Goal: Browse casually: Explore the website without a specific task or goal

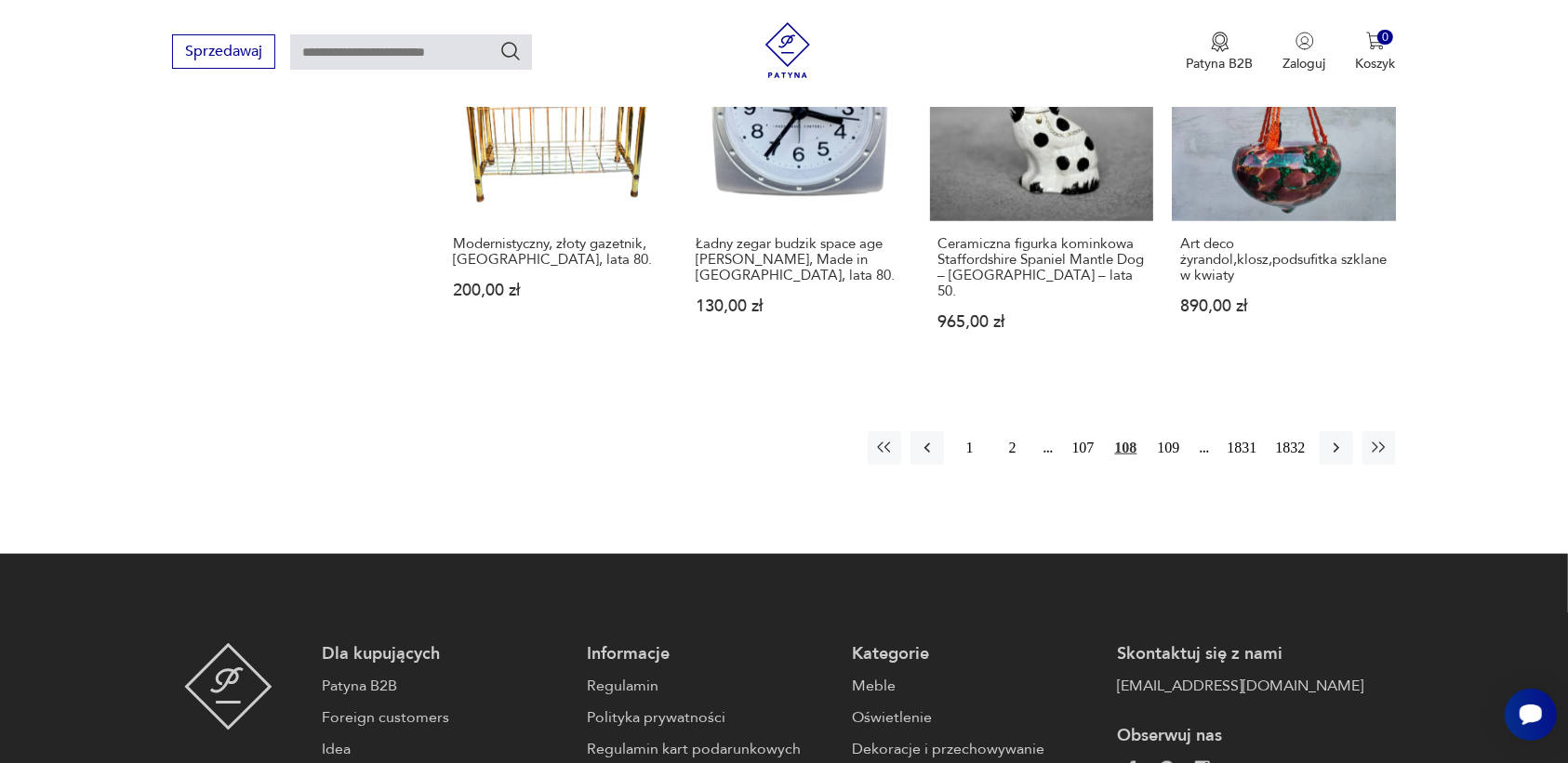
scroll to position [1750, 0]
click at [1329, 438] on icon "button" at bounding box center [1335, 446] width 19 height 19
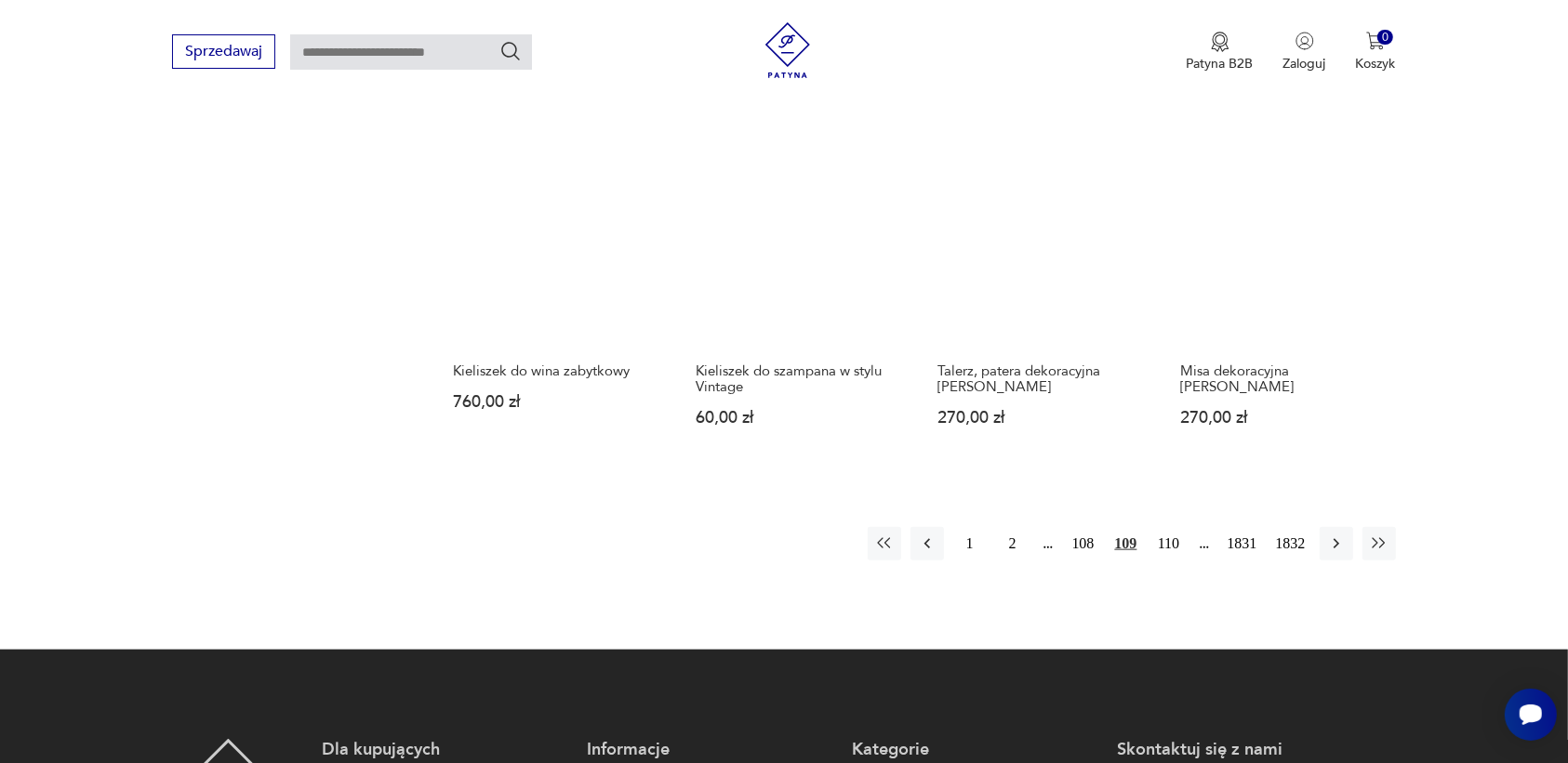
scroll to position [1633, 0]
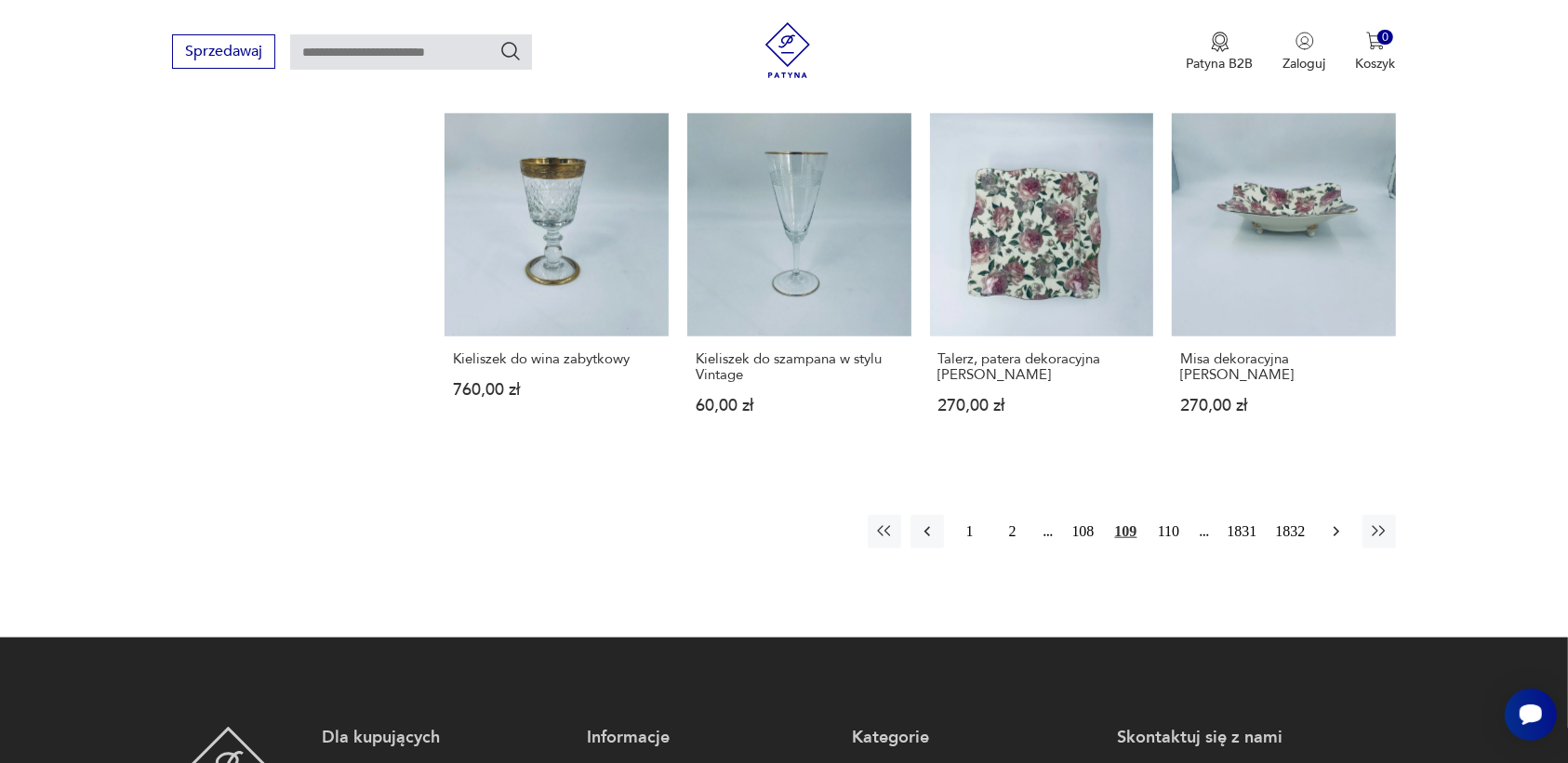
click at [1335, 527] on icon "button" at bounding box center [1335, 531] width 6 height 10
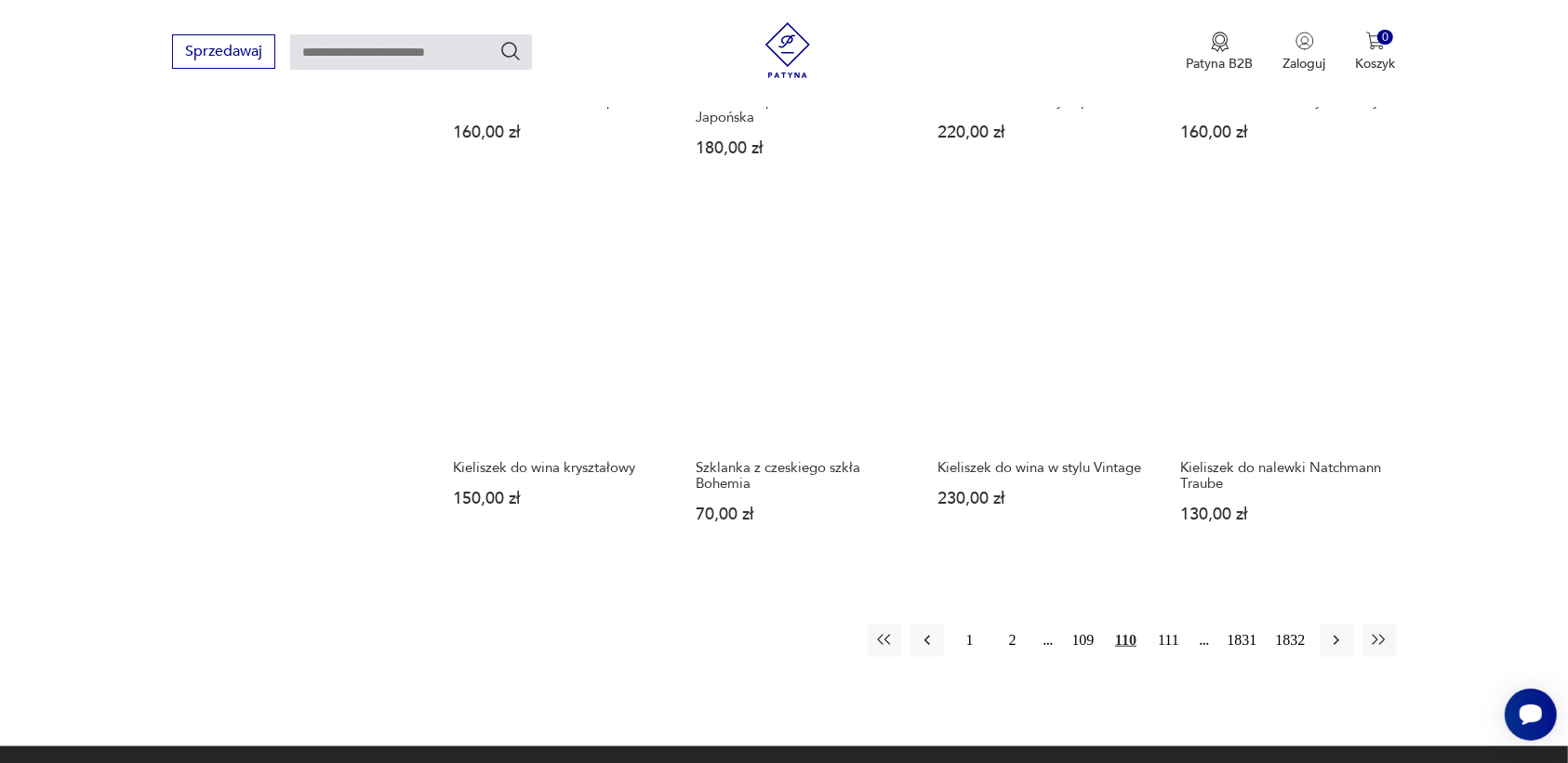
scroll to position [1517, 0]
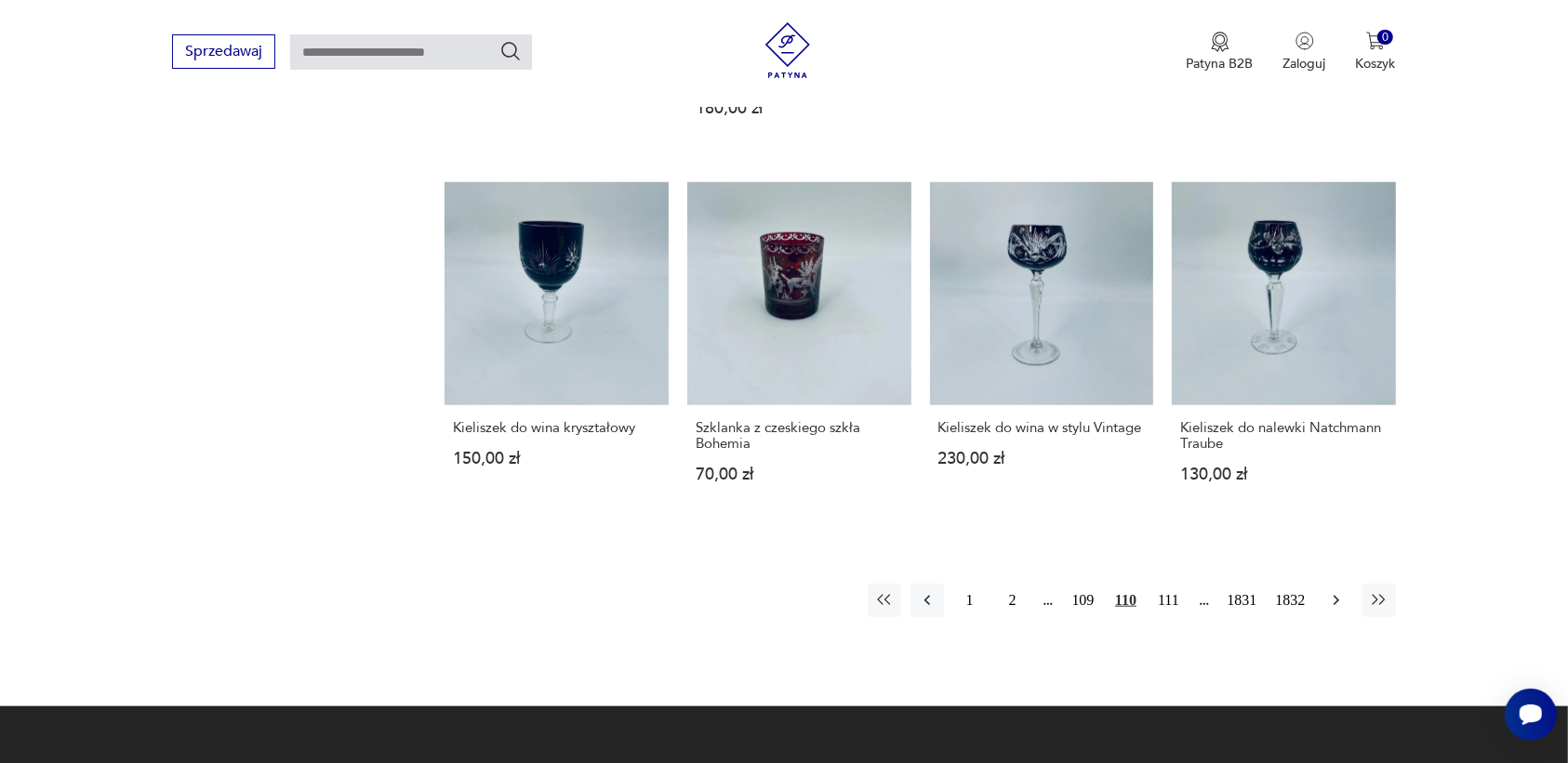
click at [1332, 591] on icon "button" at bounding box center [1335, 600] width 19 height 19
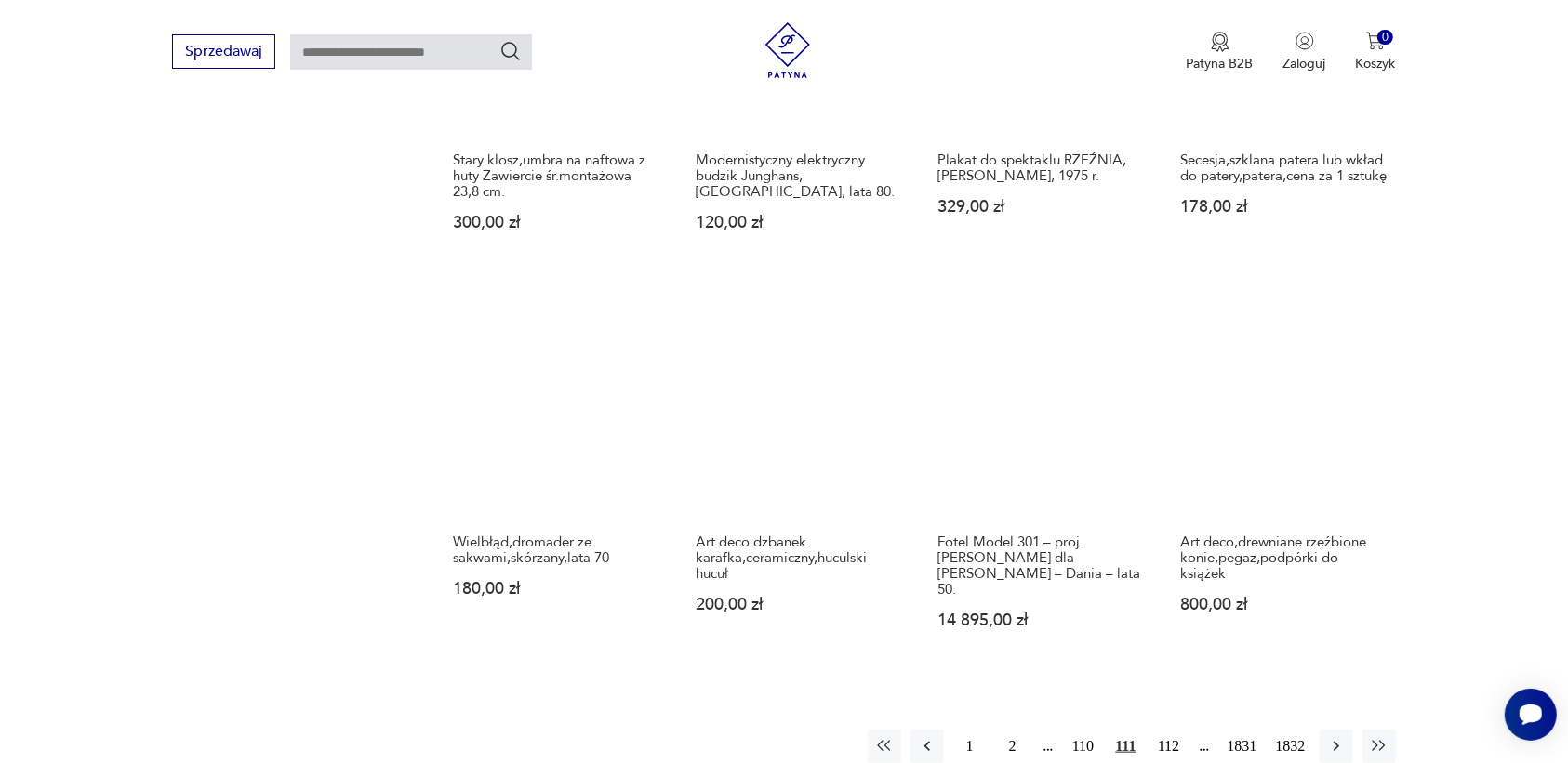
scroll to position [1517, 0]
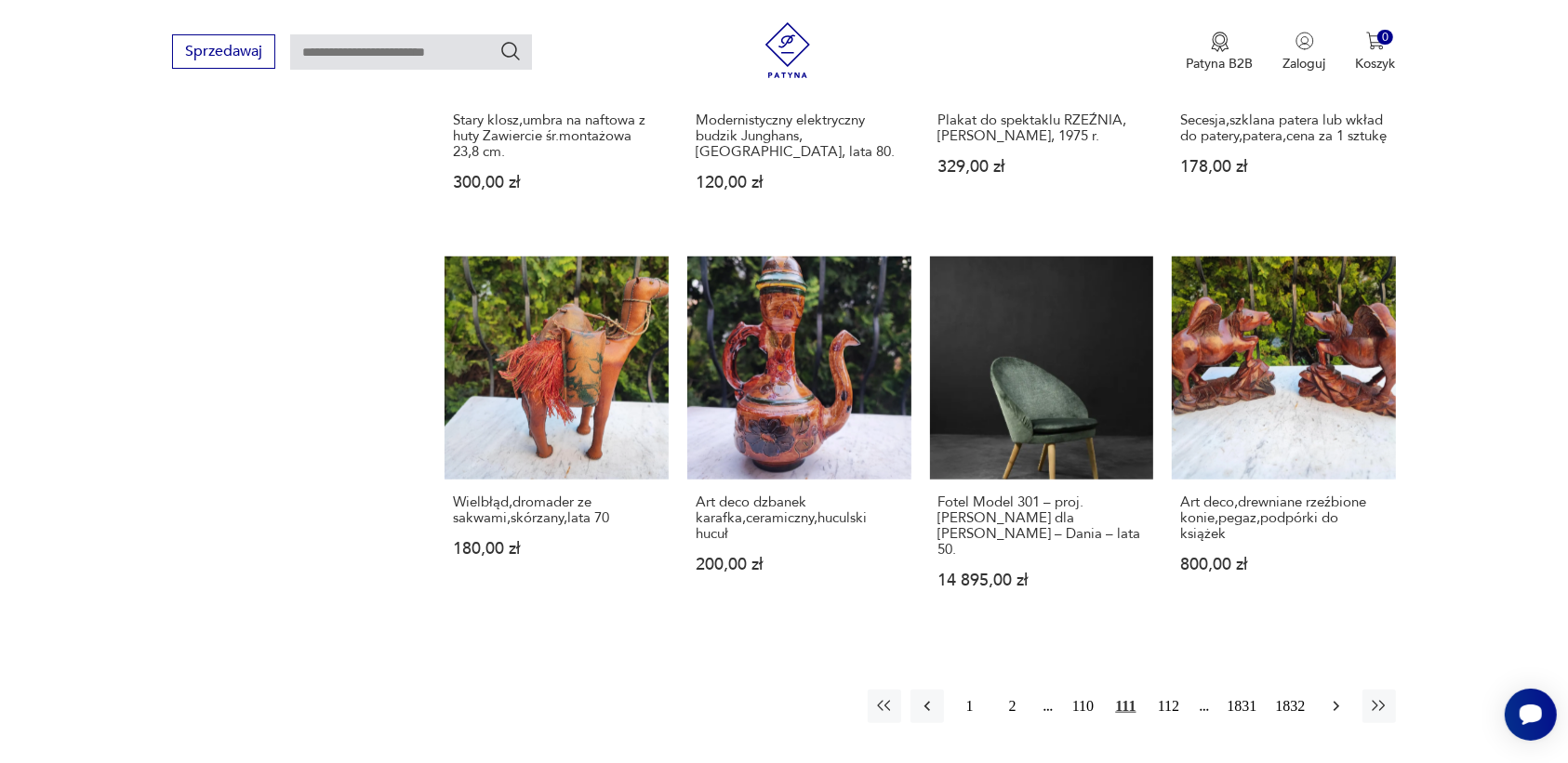
click at [1331, 697] on icon "button" at bounding box center [1335, 705] width 19 height 19
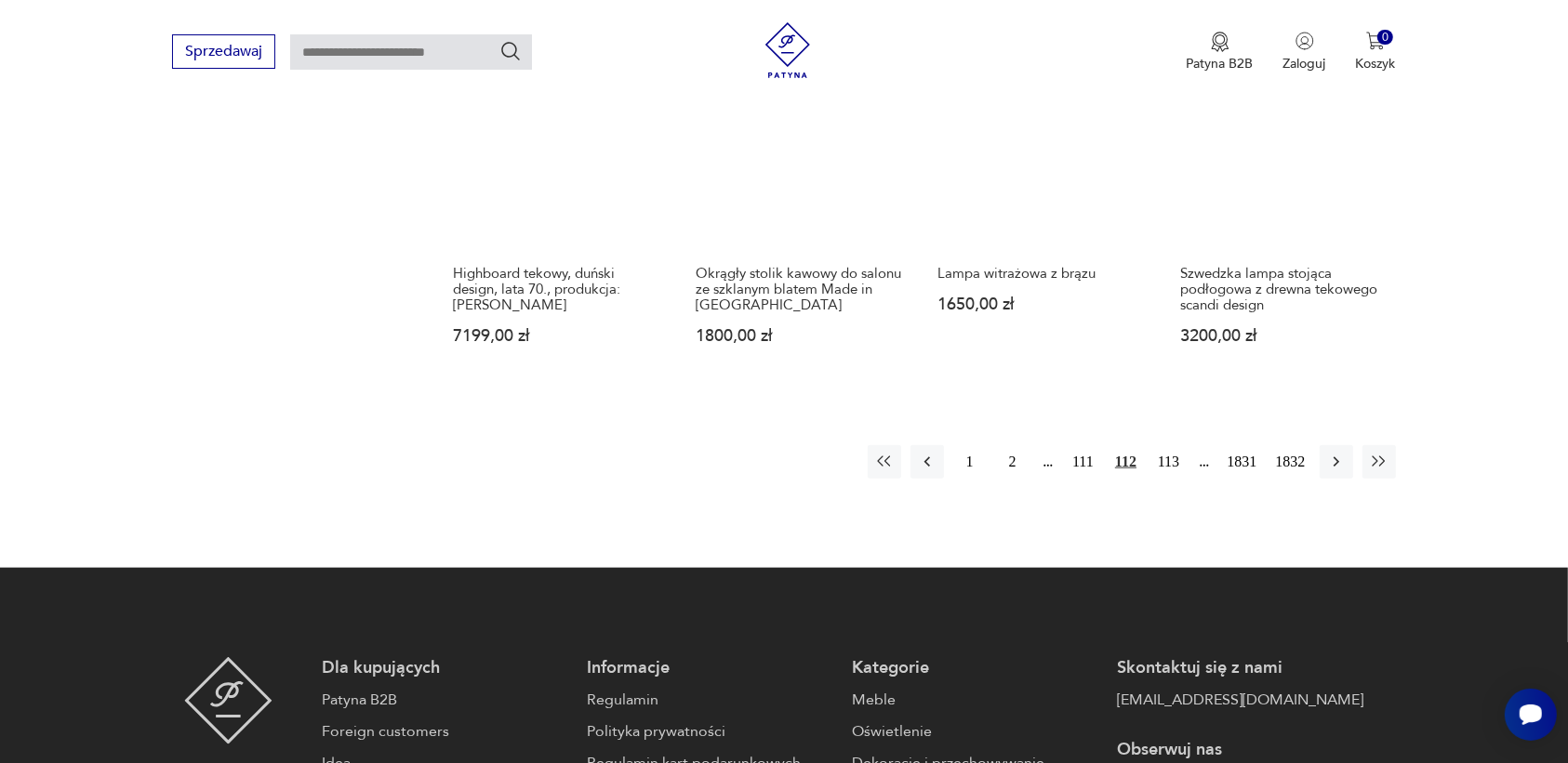
scroll to position [1750, 0]
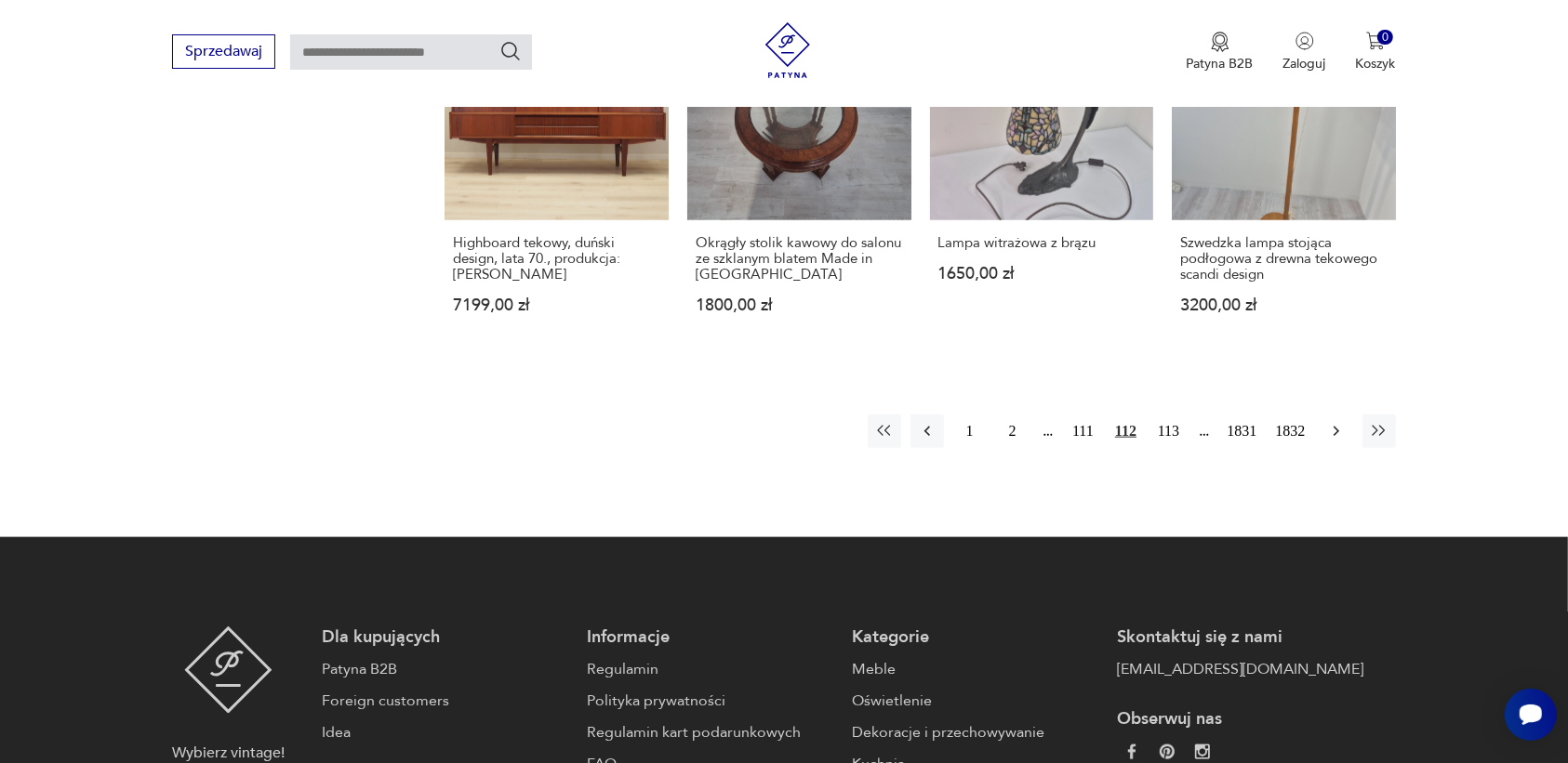
click at [1335, 422] on icon "button" at bounding box center [1335, 431] width 19 height 19
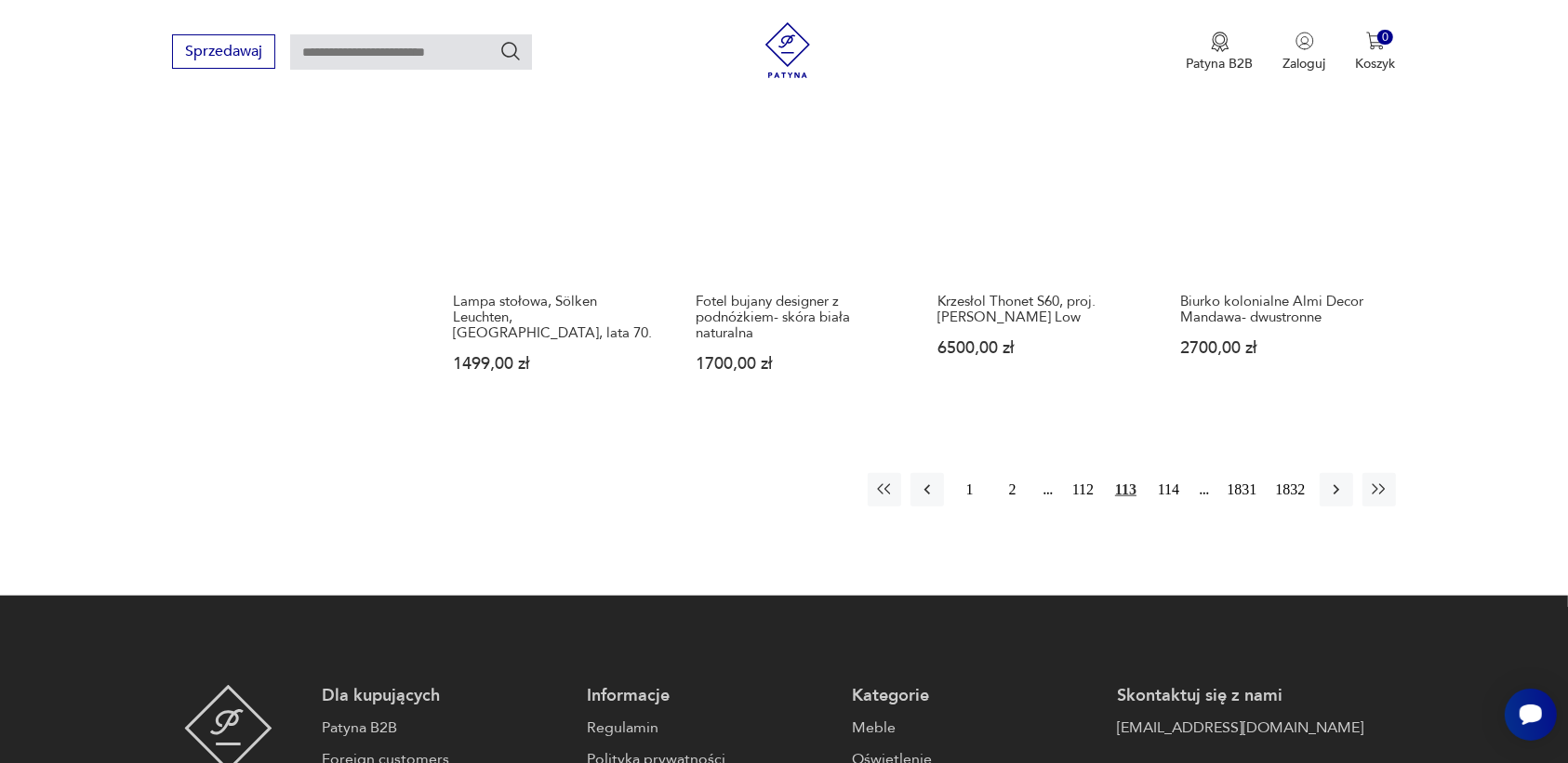
scroll to position [1750, 0]
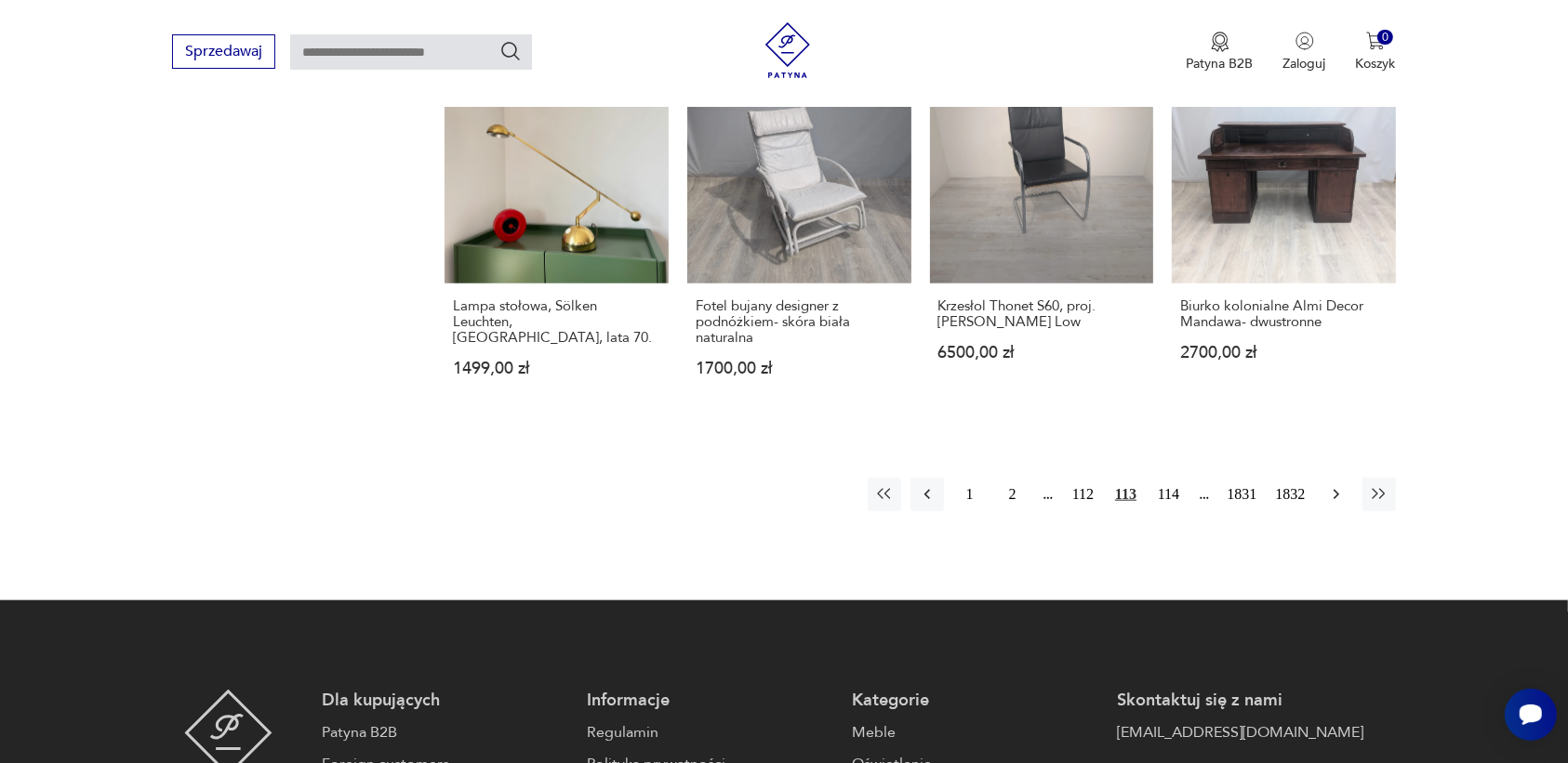
click at [1332, 486] on icon "button" at bounding box center [1335, 494] width 19 height 19
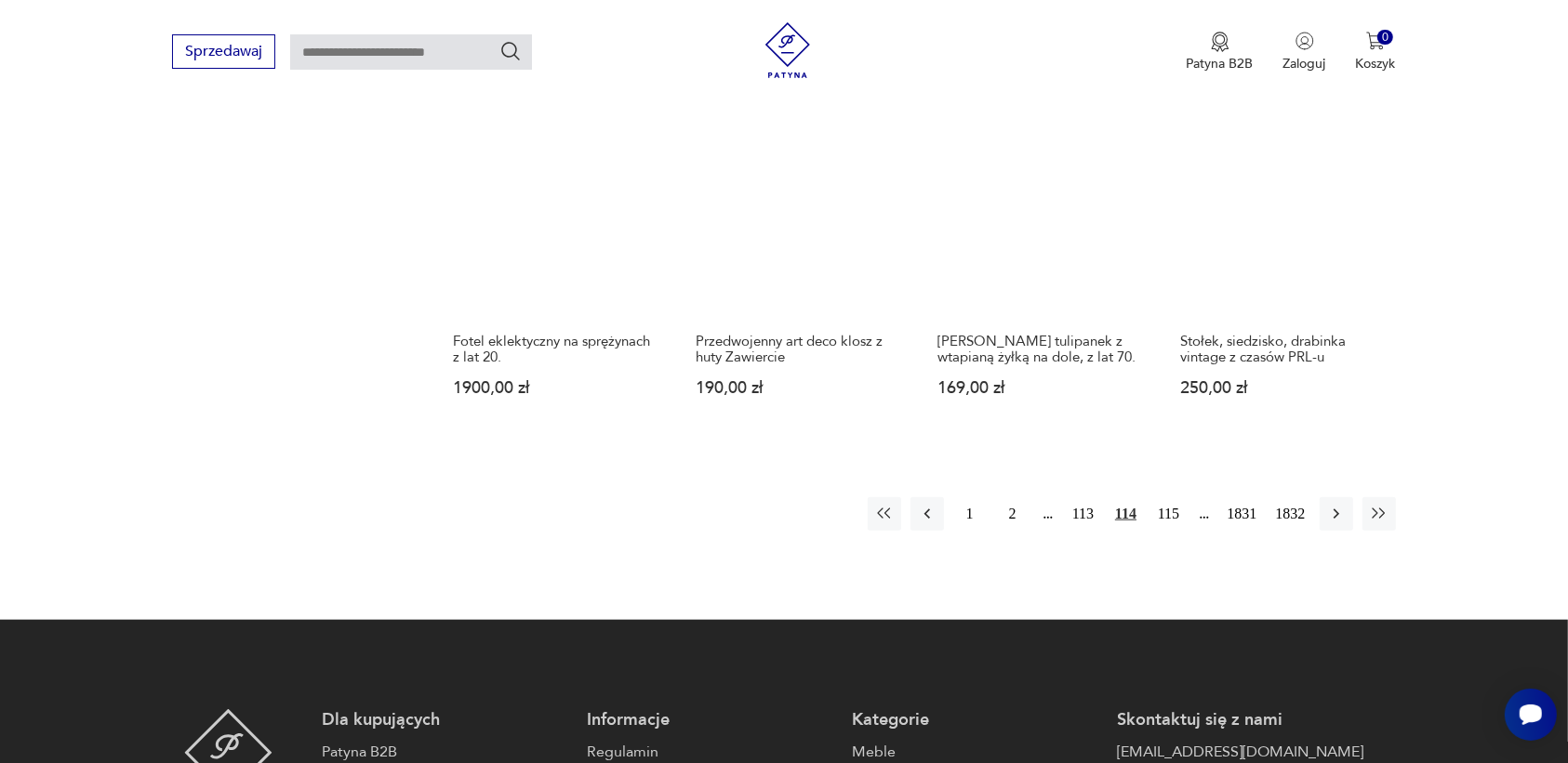
scroll to position [1633, 0]
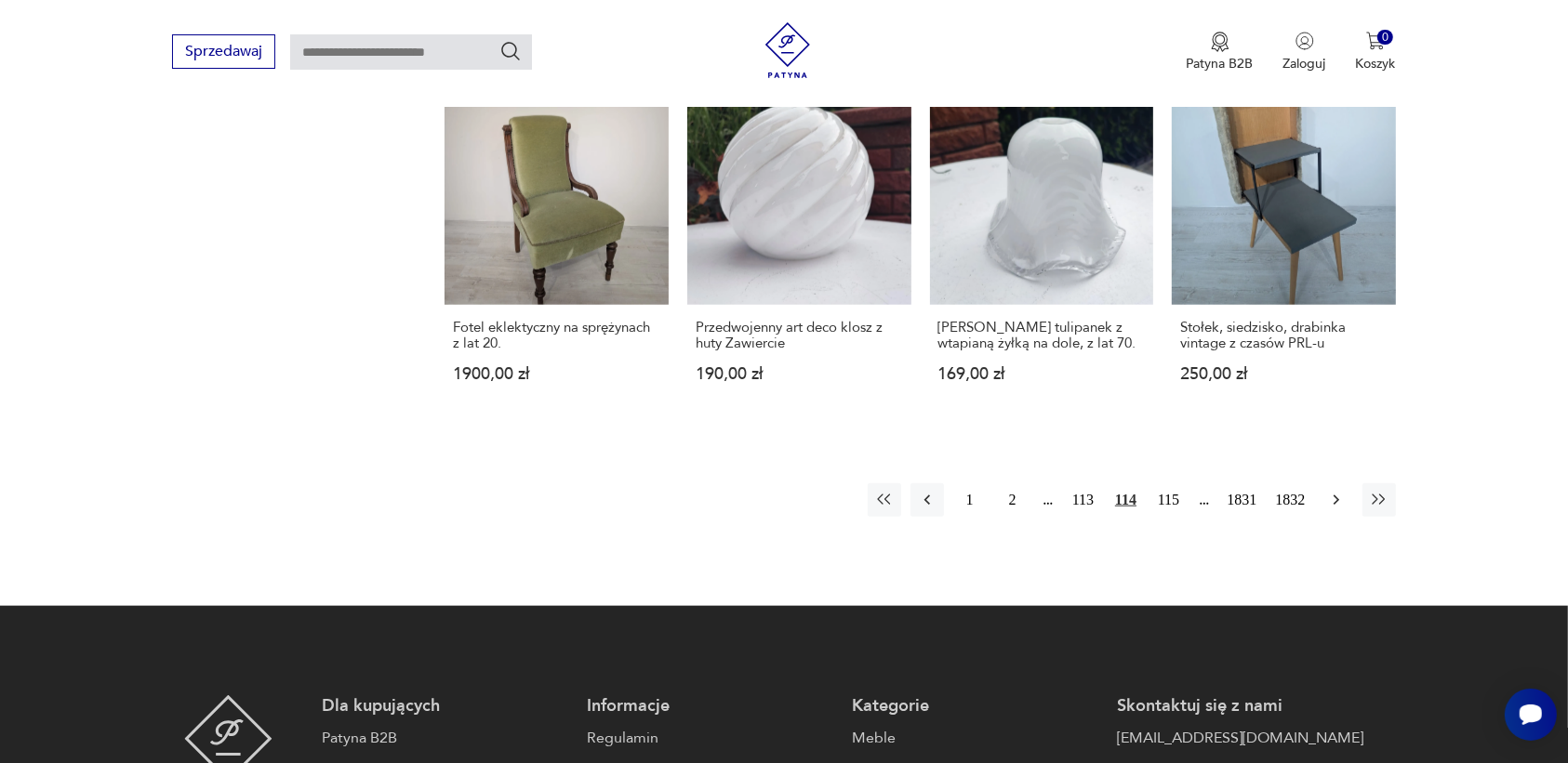
click at [1332, 498] on icon "button" at bounding box center [1335, 499] width 19 height 19
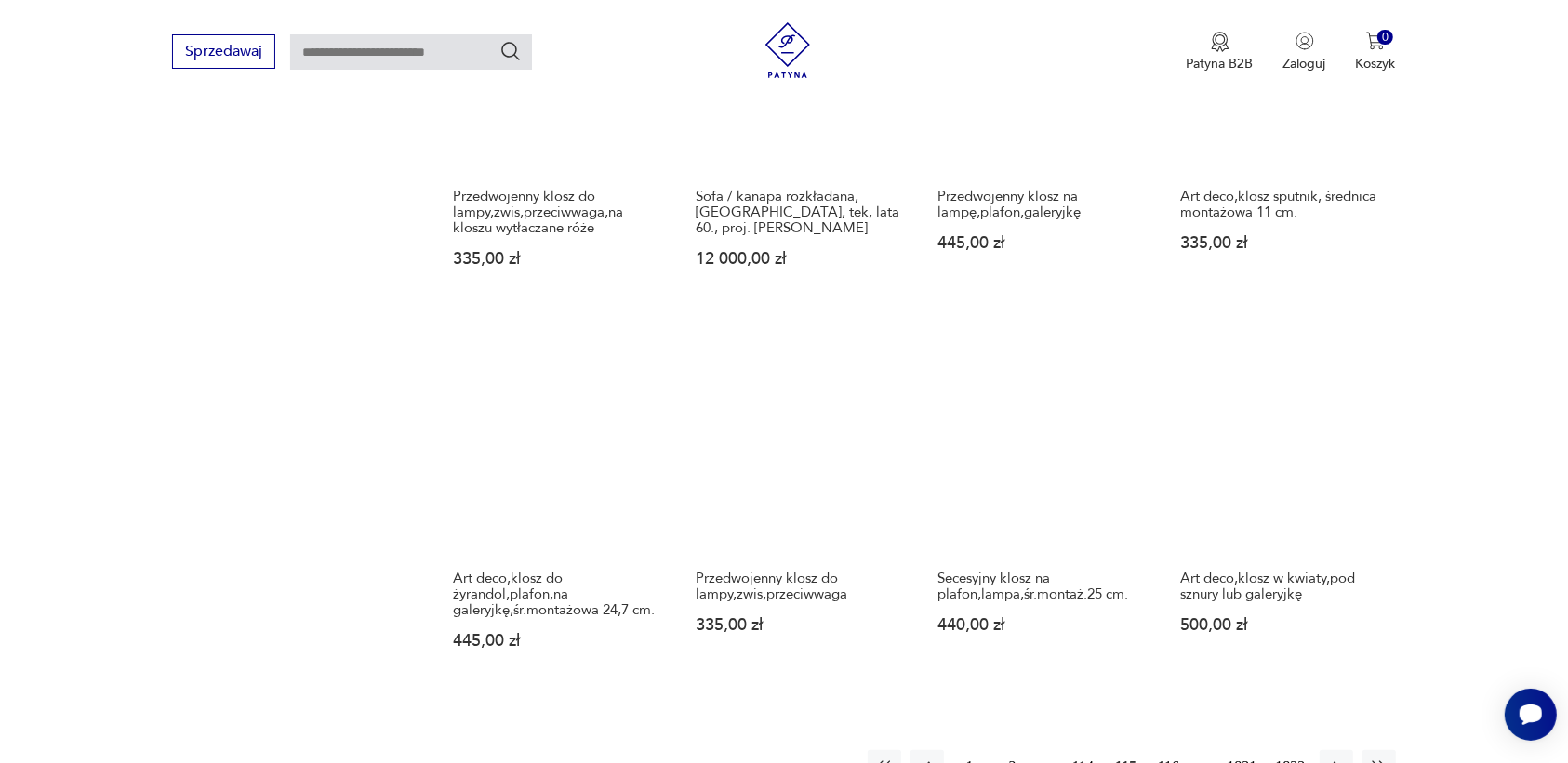
scroll to position [1517, 0]
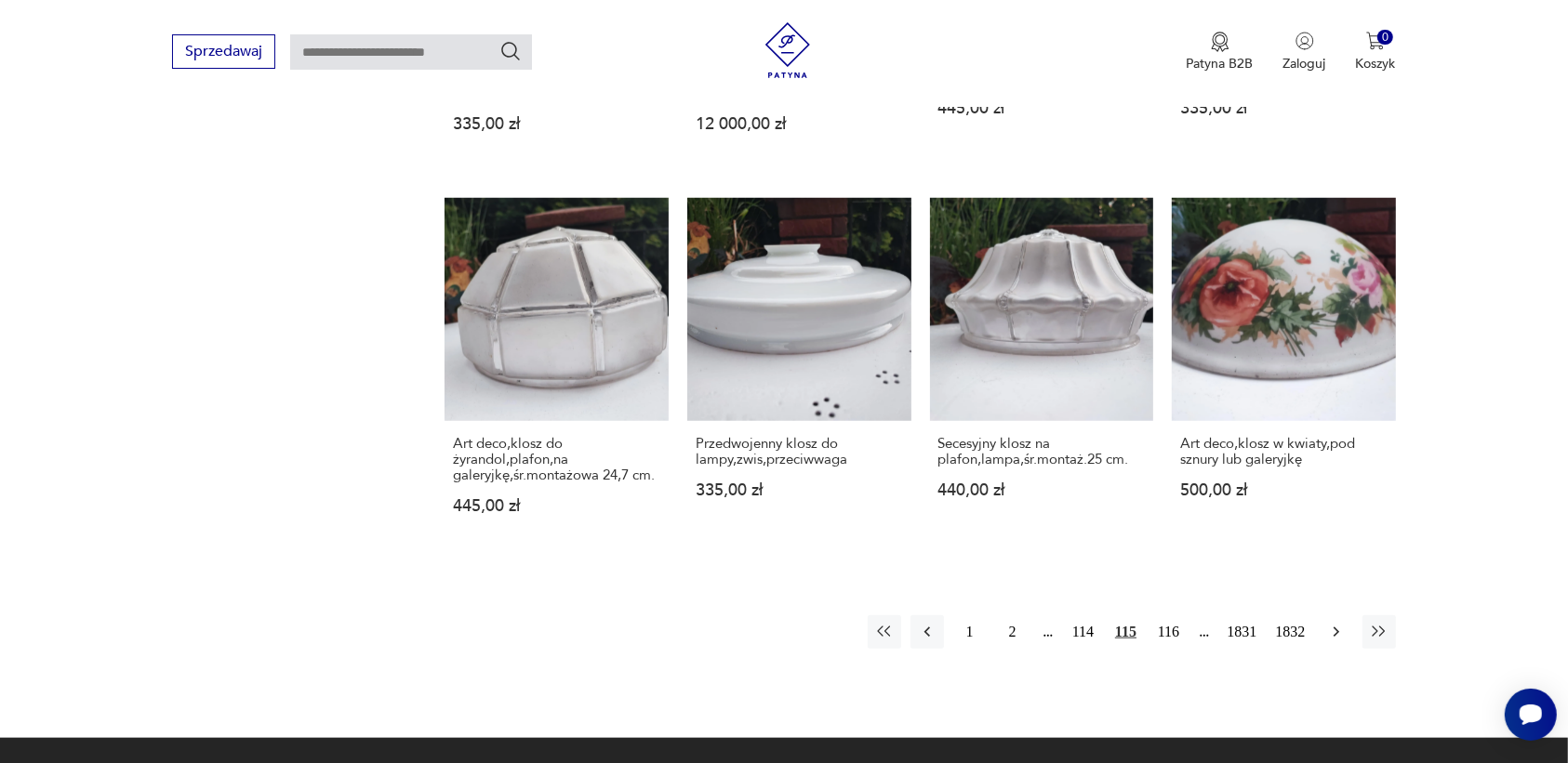
click at [1332, 622] on icon "button" at bounding box center [1335, 631] width 19 height 19
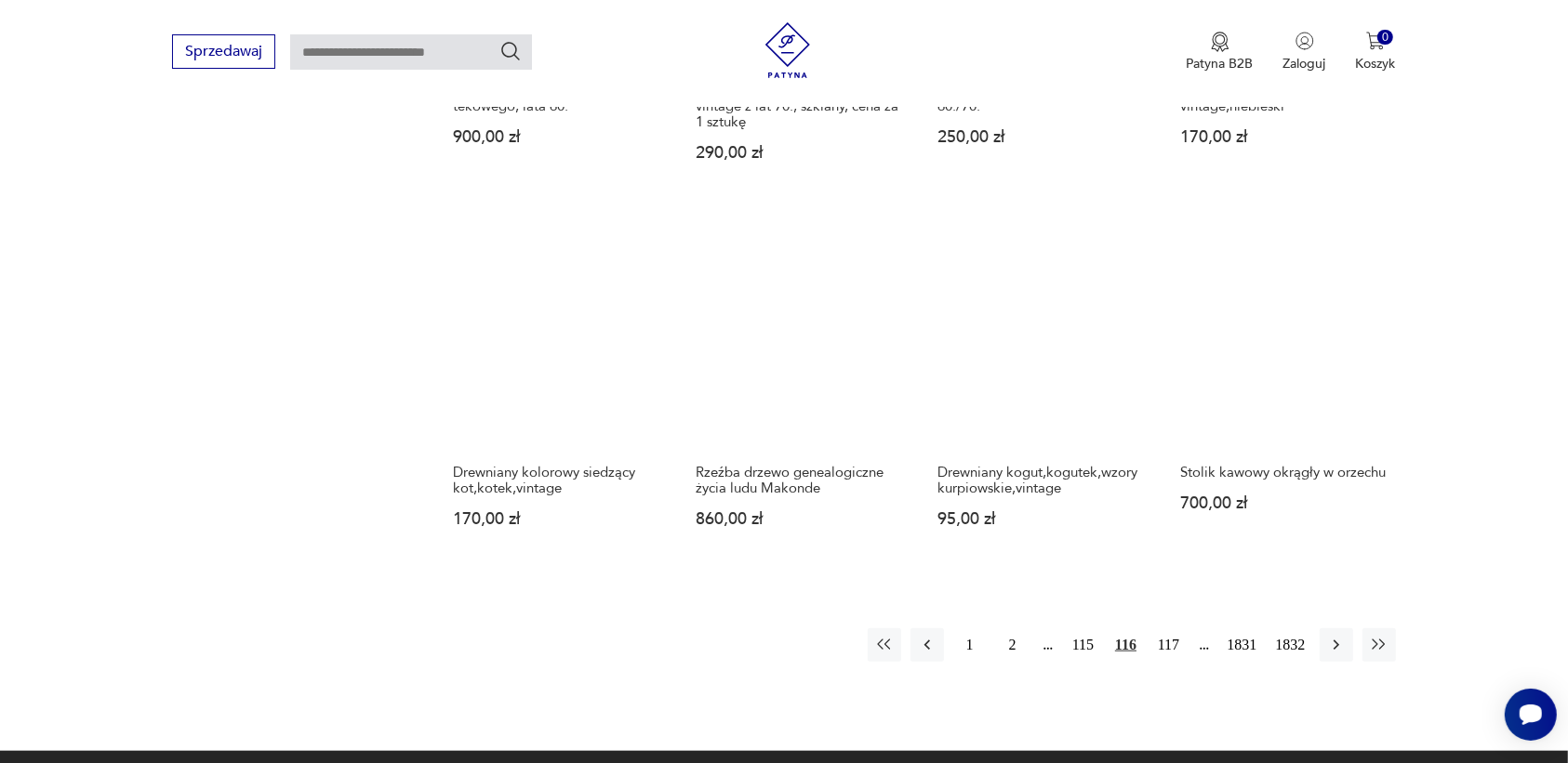
scroll to position [1633, 0]
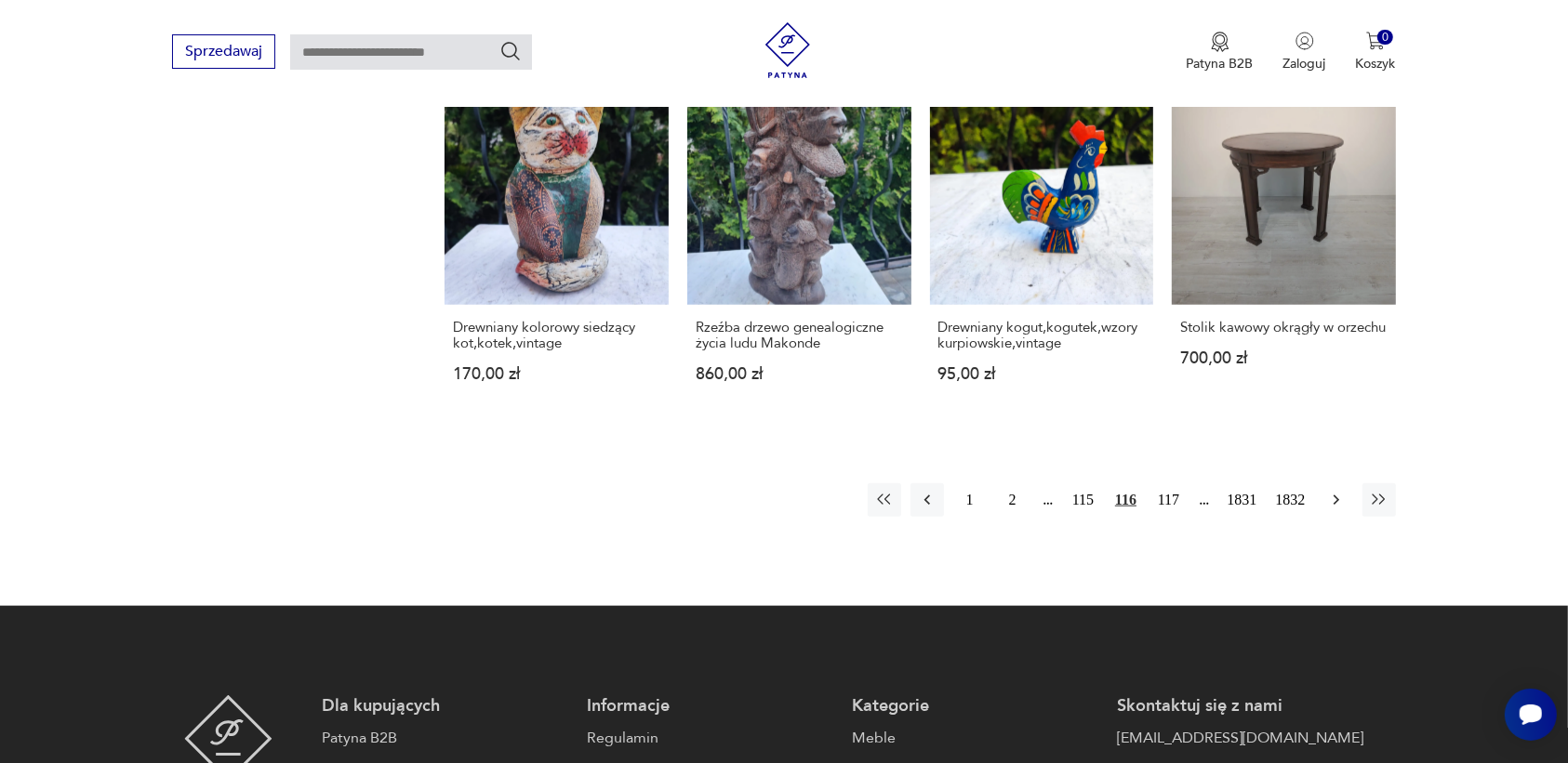
click at [1332, 500] on icon "button" at bounding box center [1335, 499] width 19 height 19
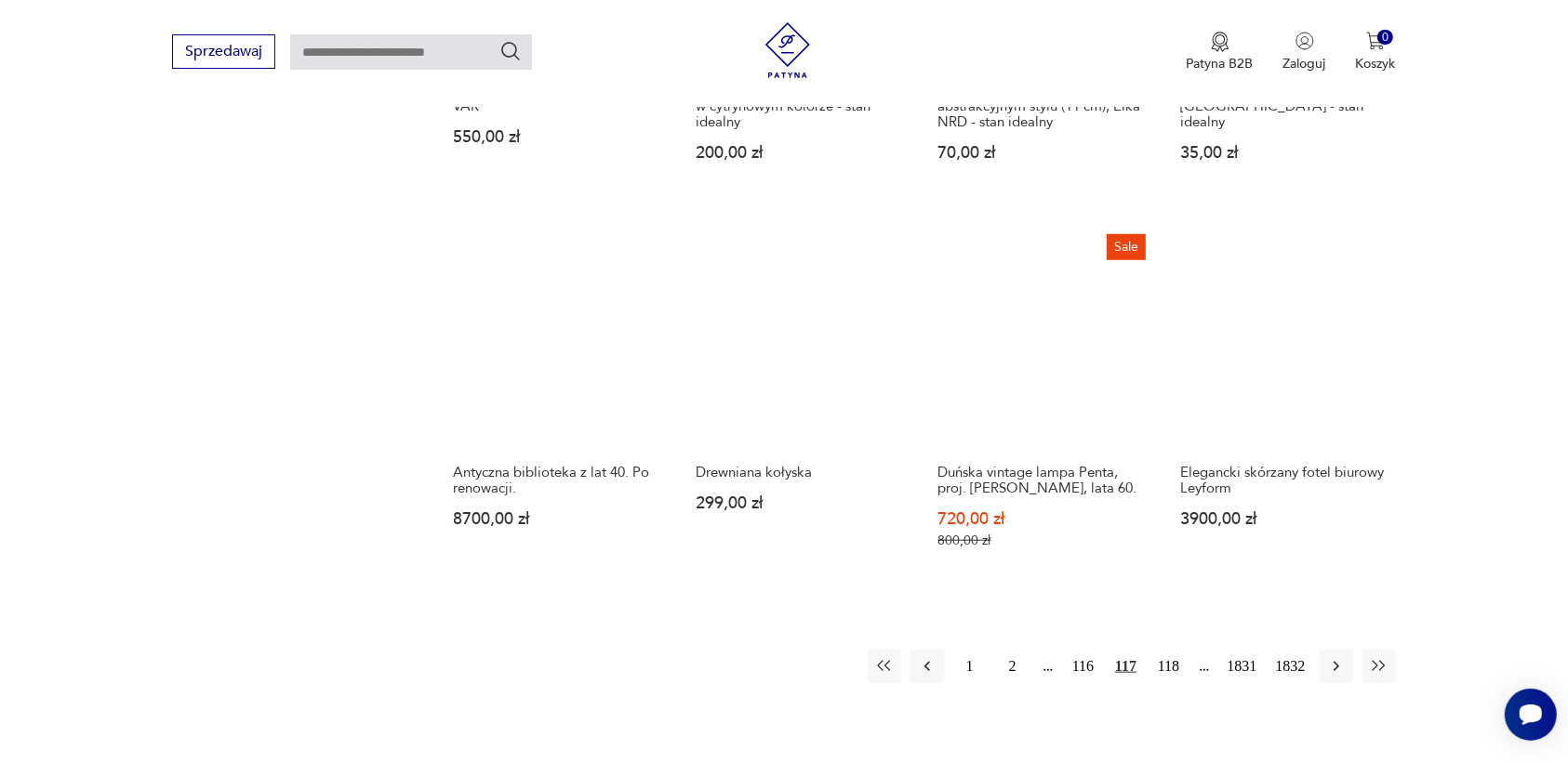
scroll to position [1517, 0]
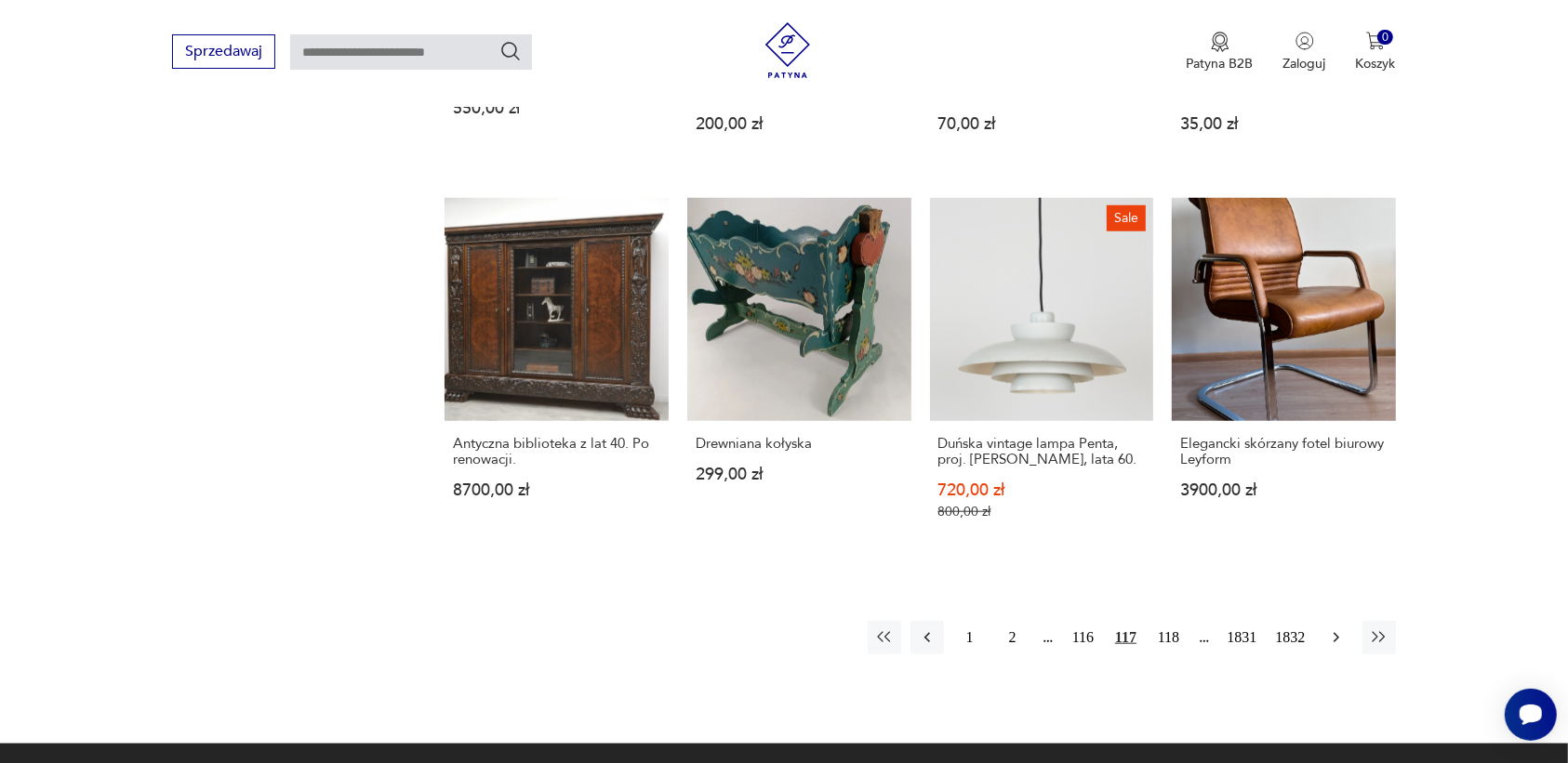
click at [1336, 633] on icon "button" at bounding box center [1335, 638] width 6 height 10
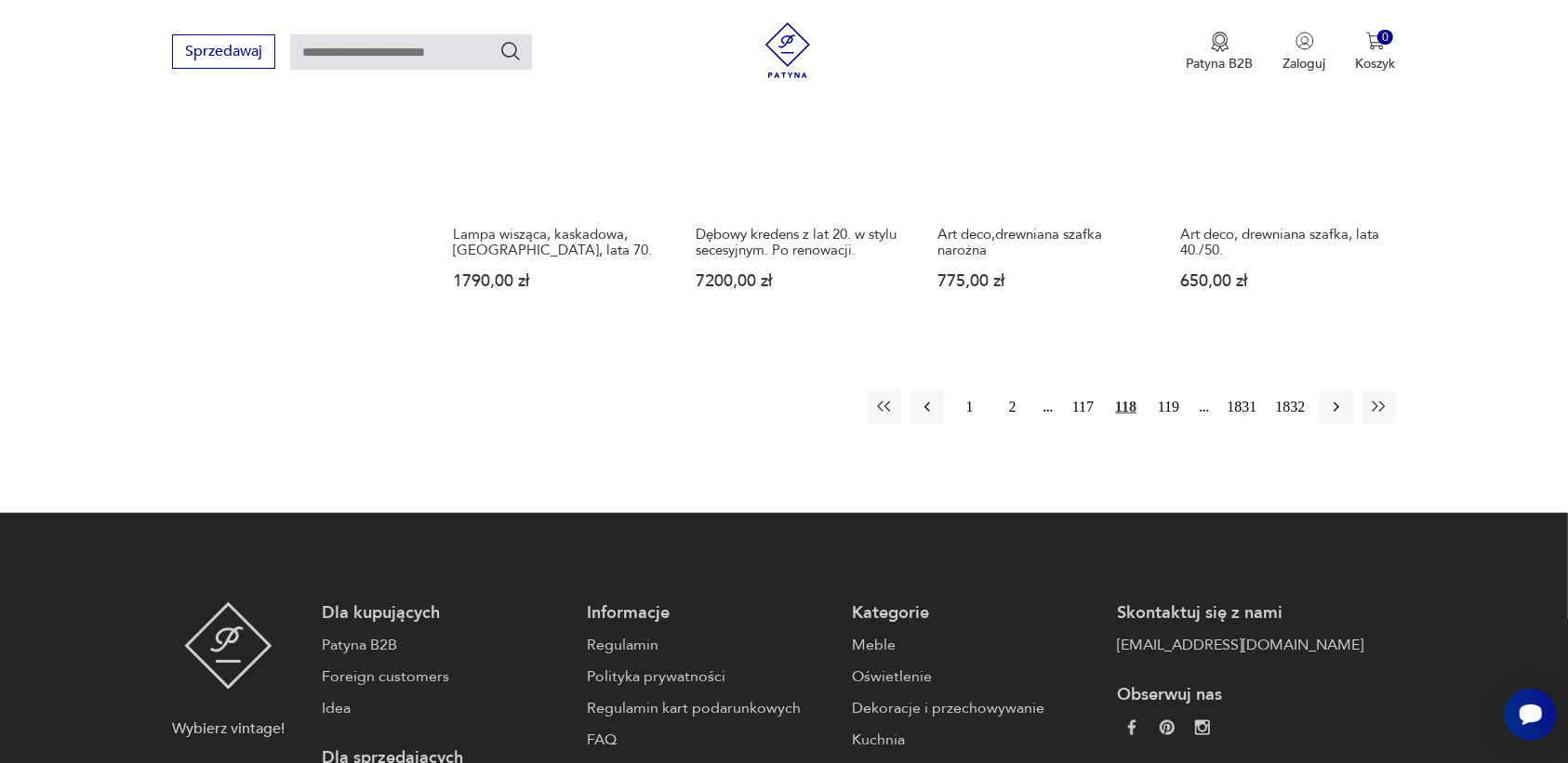
scroll to position [1750, 0]
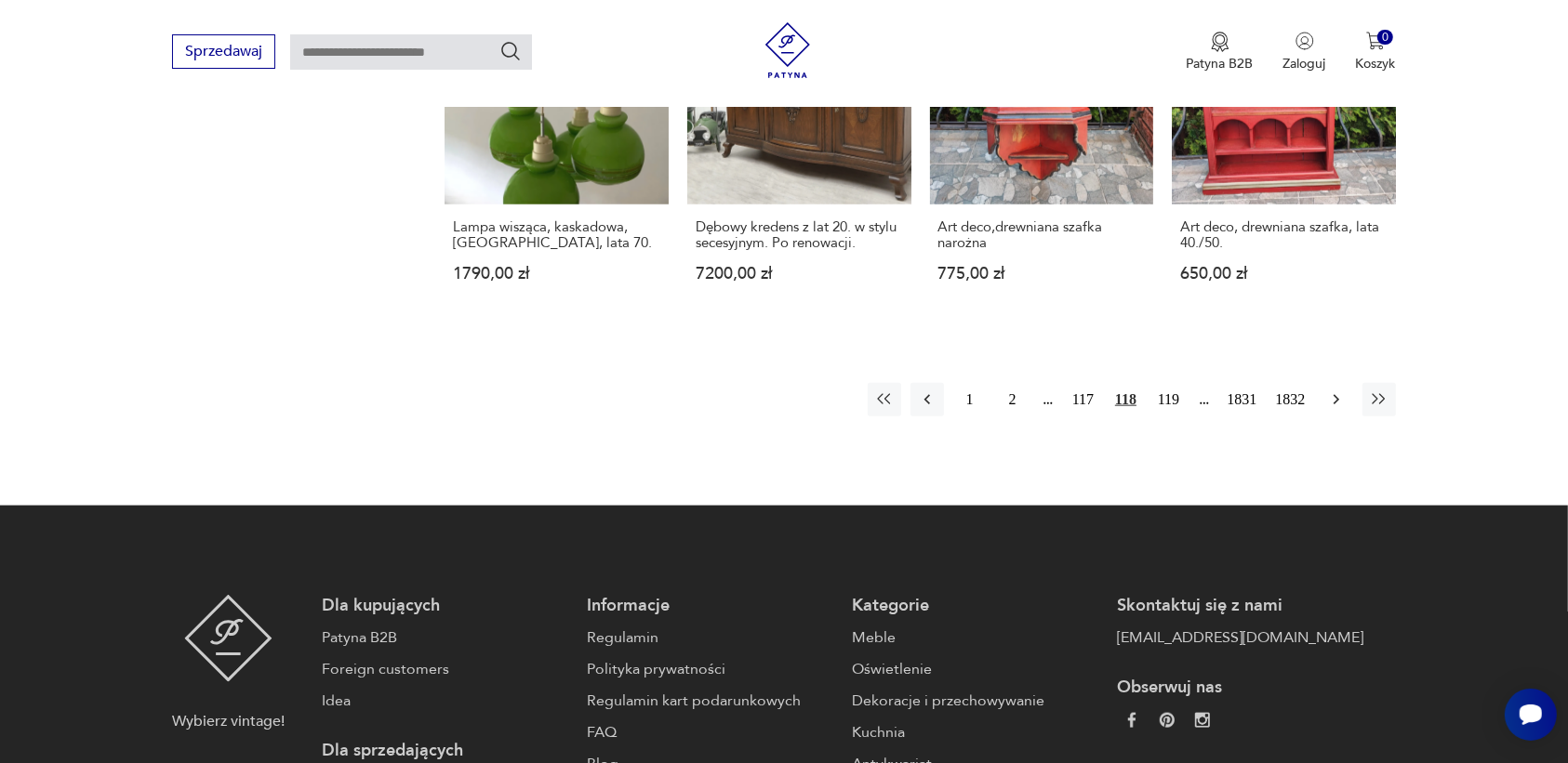
click at [1328, 391] on icon "button" at bounding box center [1335, 400] width 19 height 19
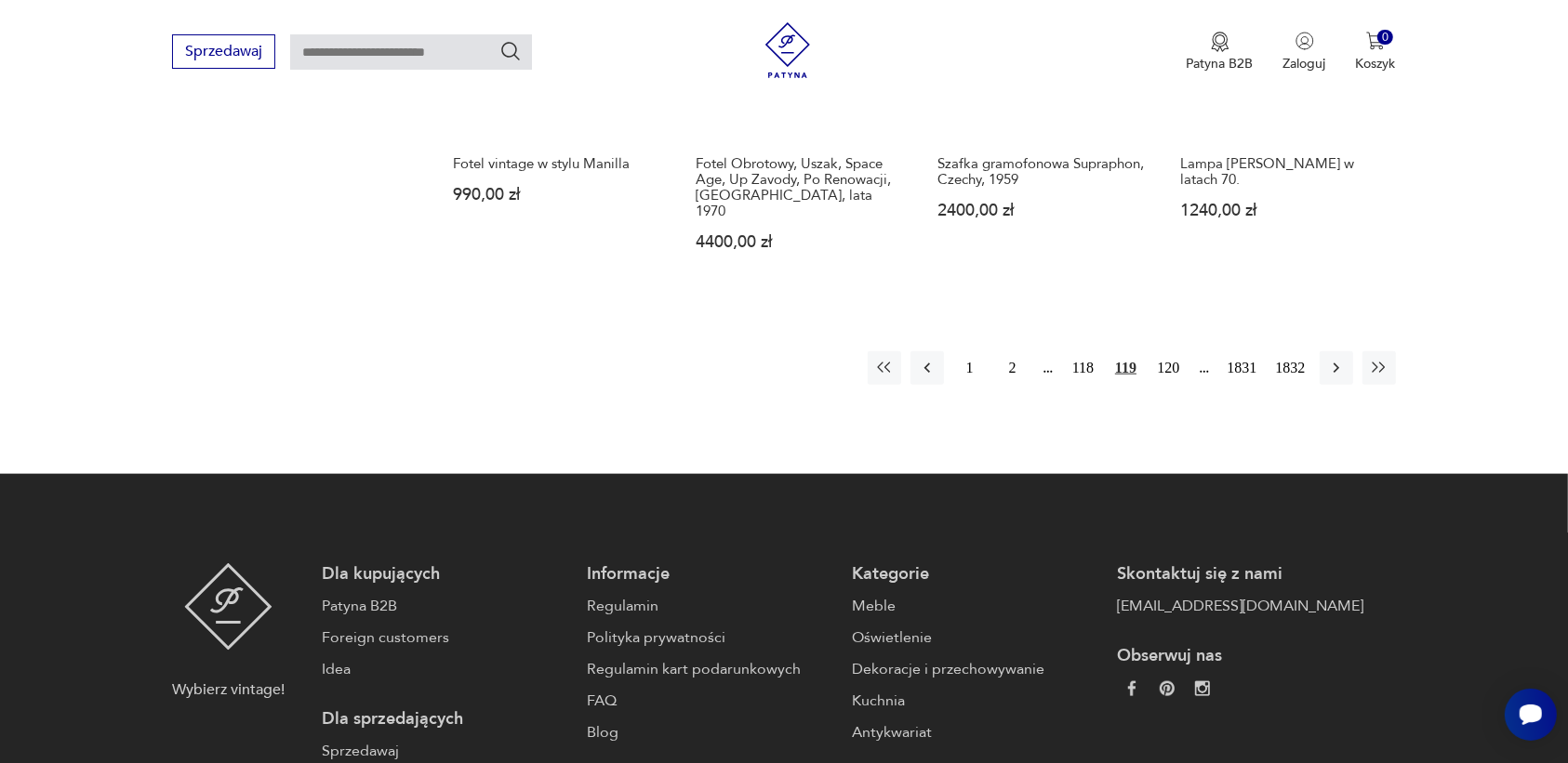
scroll to position [1866, 0]
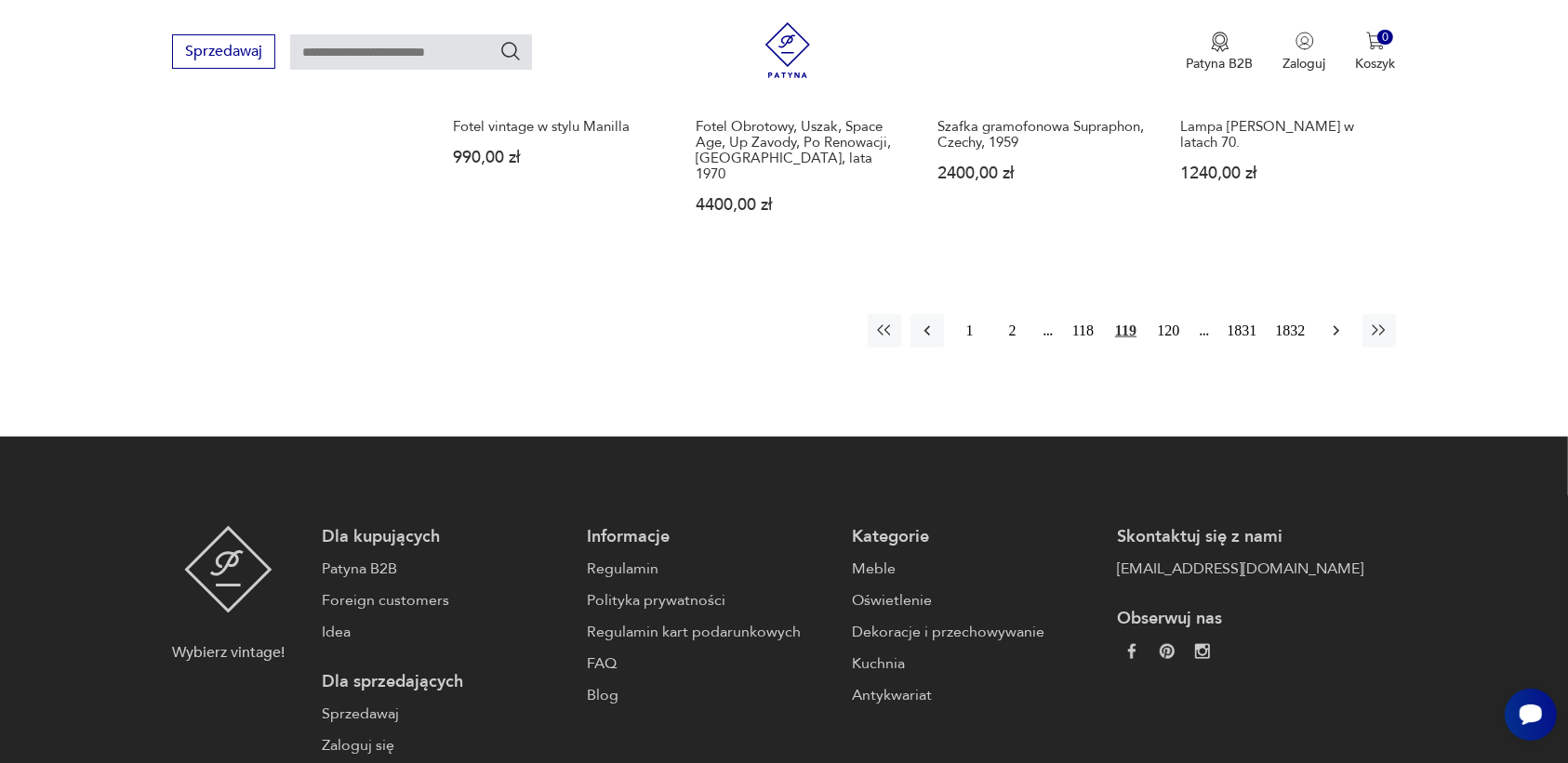
click at [1330, 321] on icon "button" at bounding box center [1335, 330] width 19 height 19
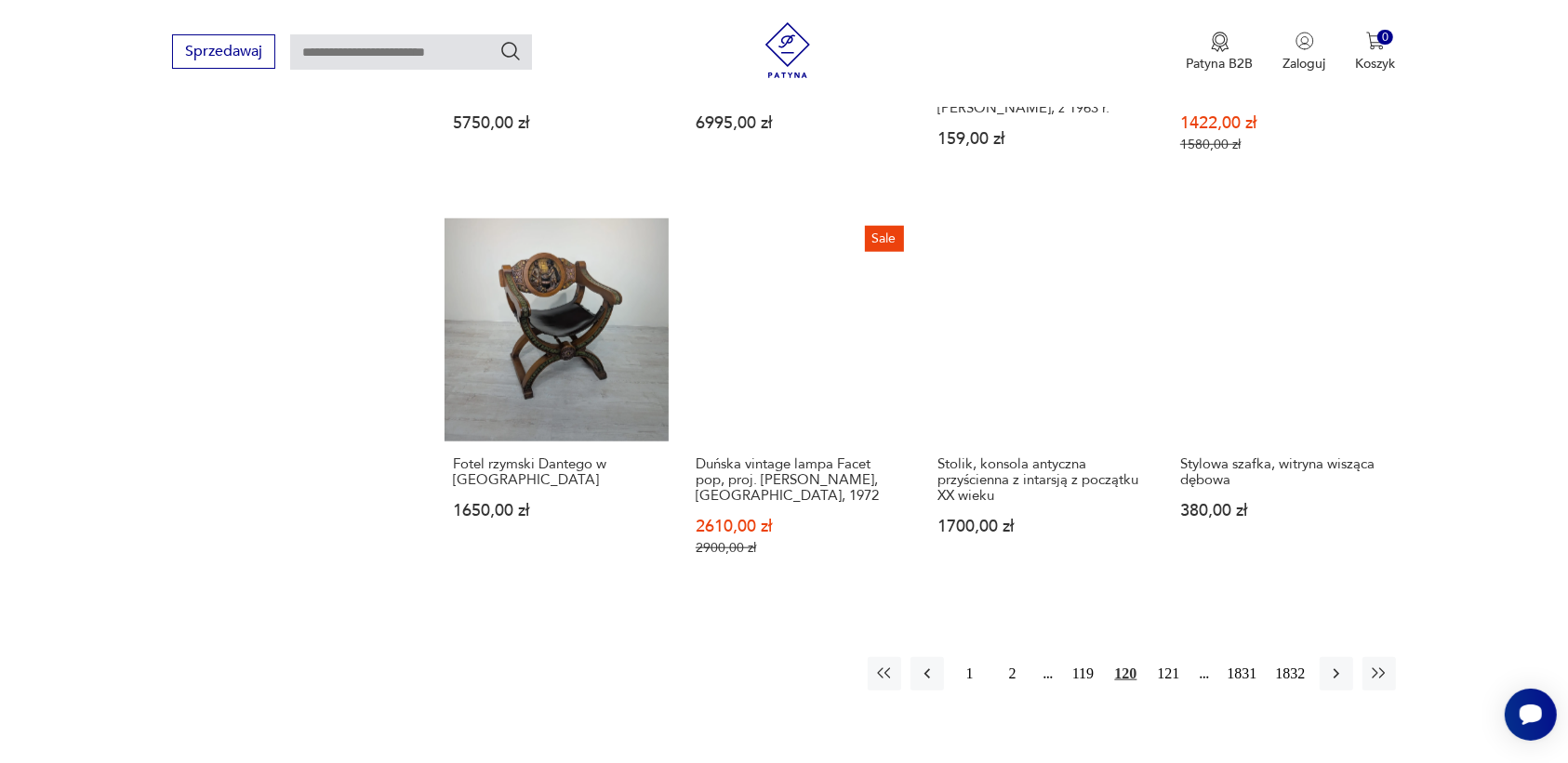
scroll to position [1517, 0]
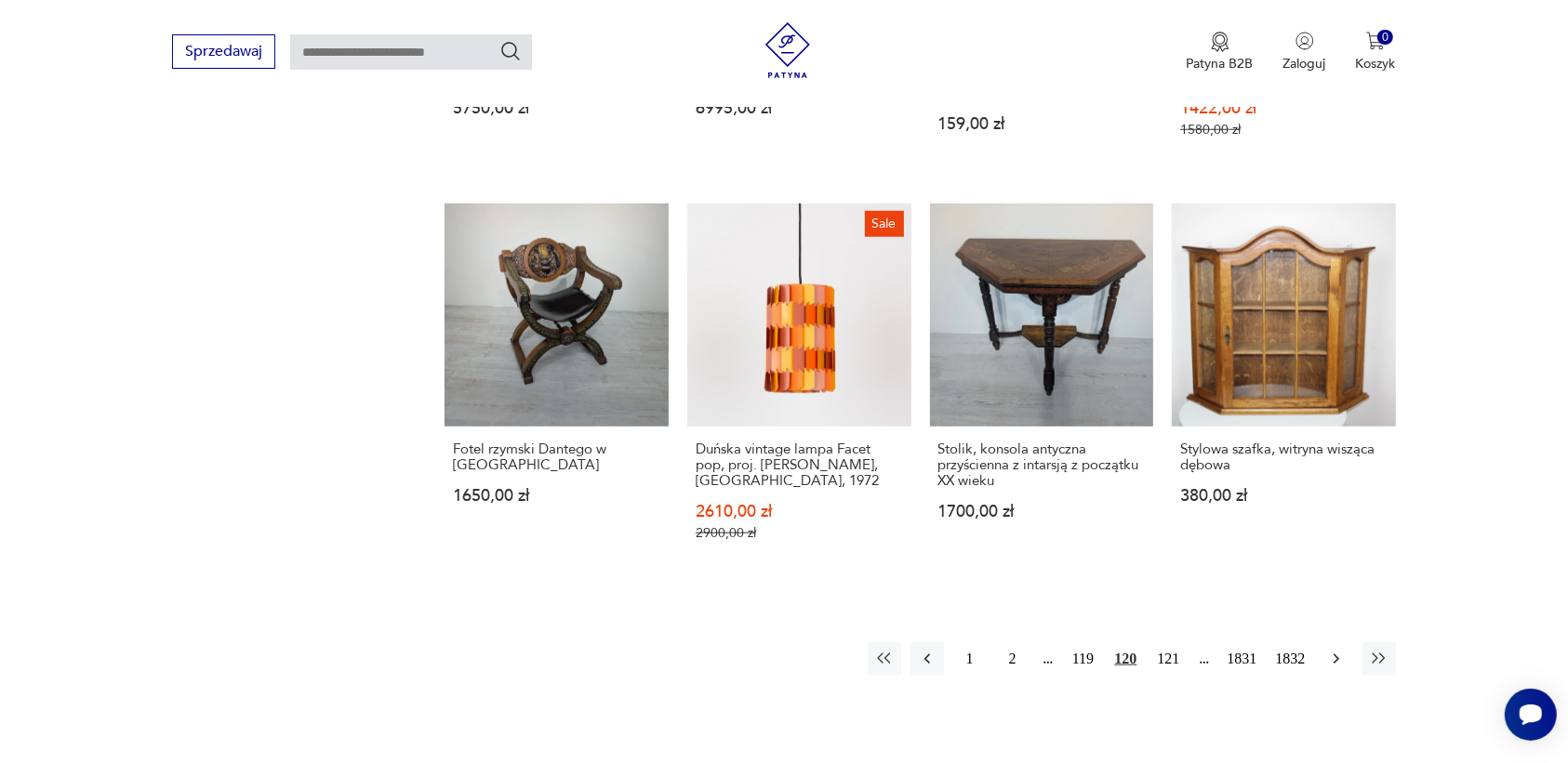
click at [1332, 654] on icon "button" at bounding box center [1335, 658] width 19 height 19
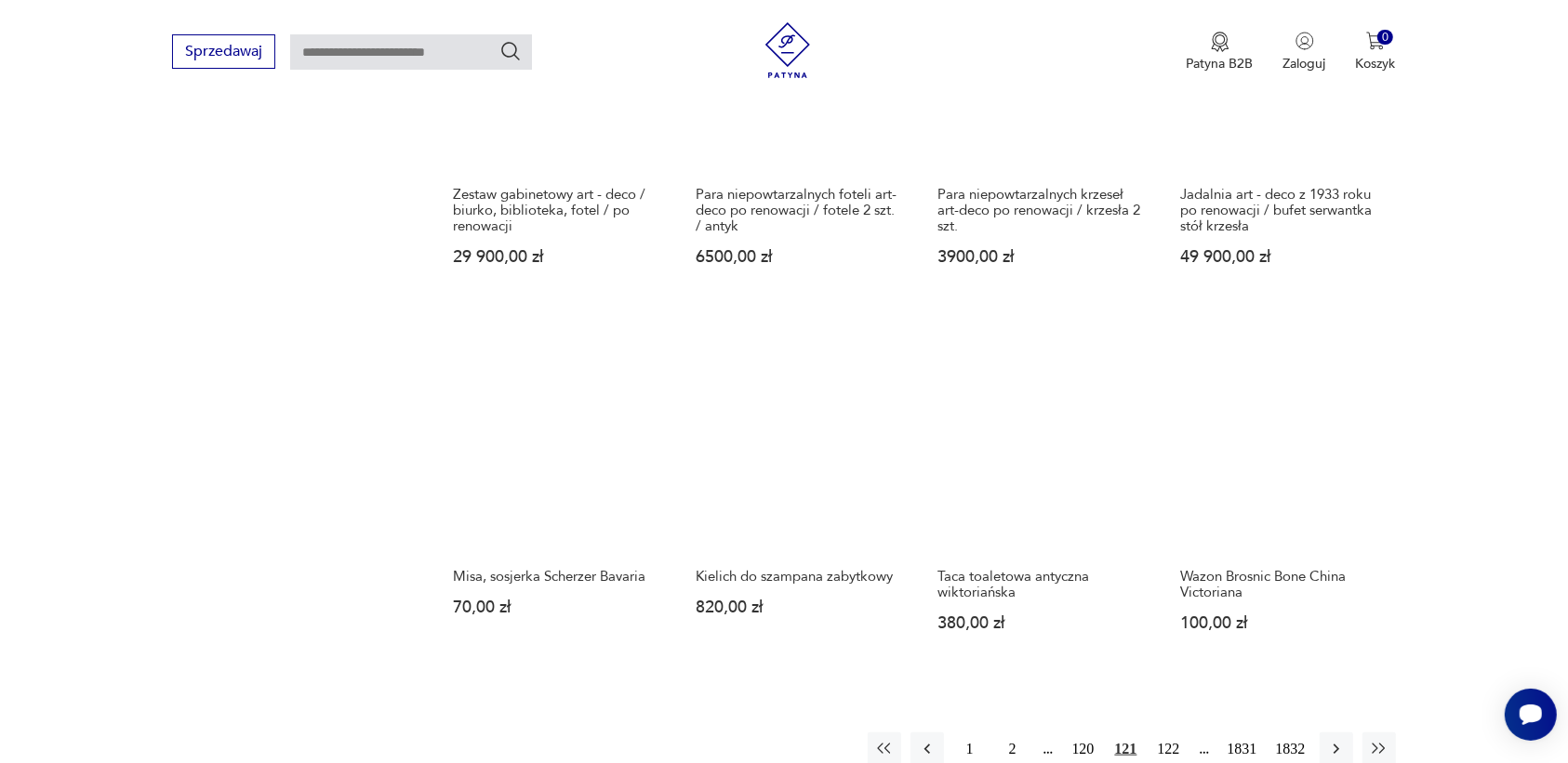
scroll to position [1517, 0]
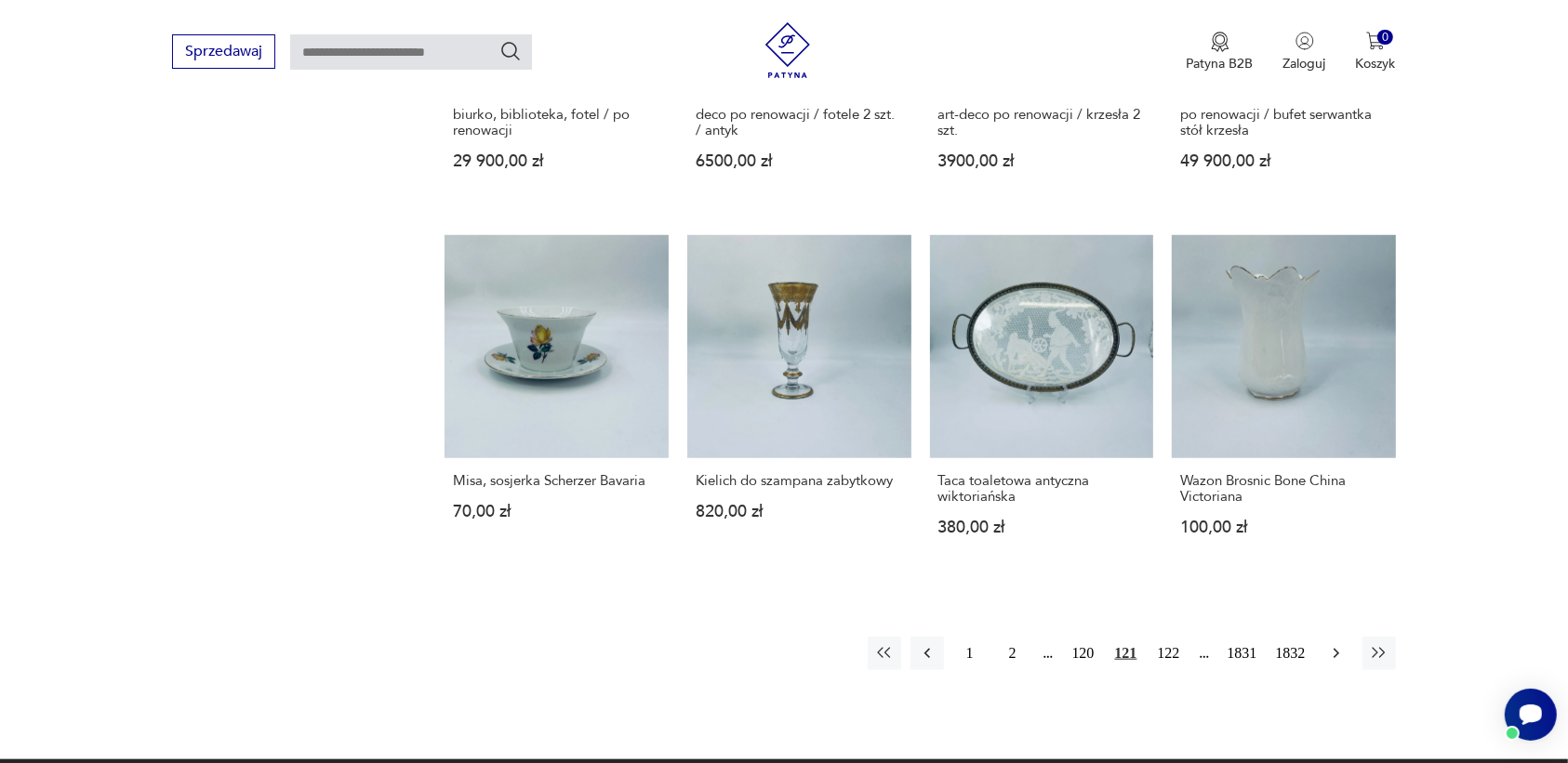
click at [1334, 654] on icon "button" at bounding box center [1335, 653] width 19 height 19
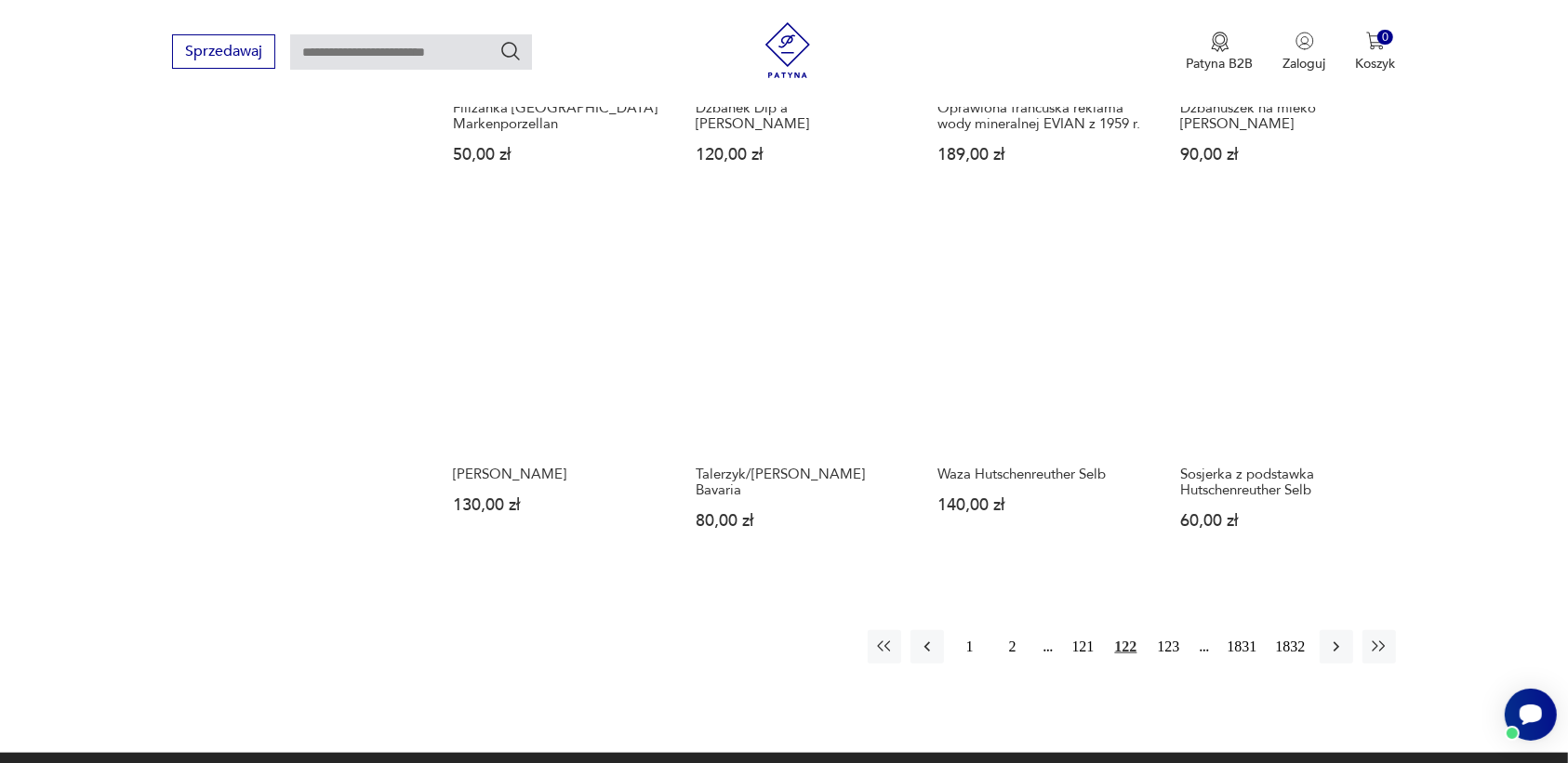
scroll to position [1517, 0]
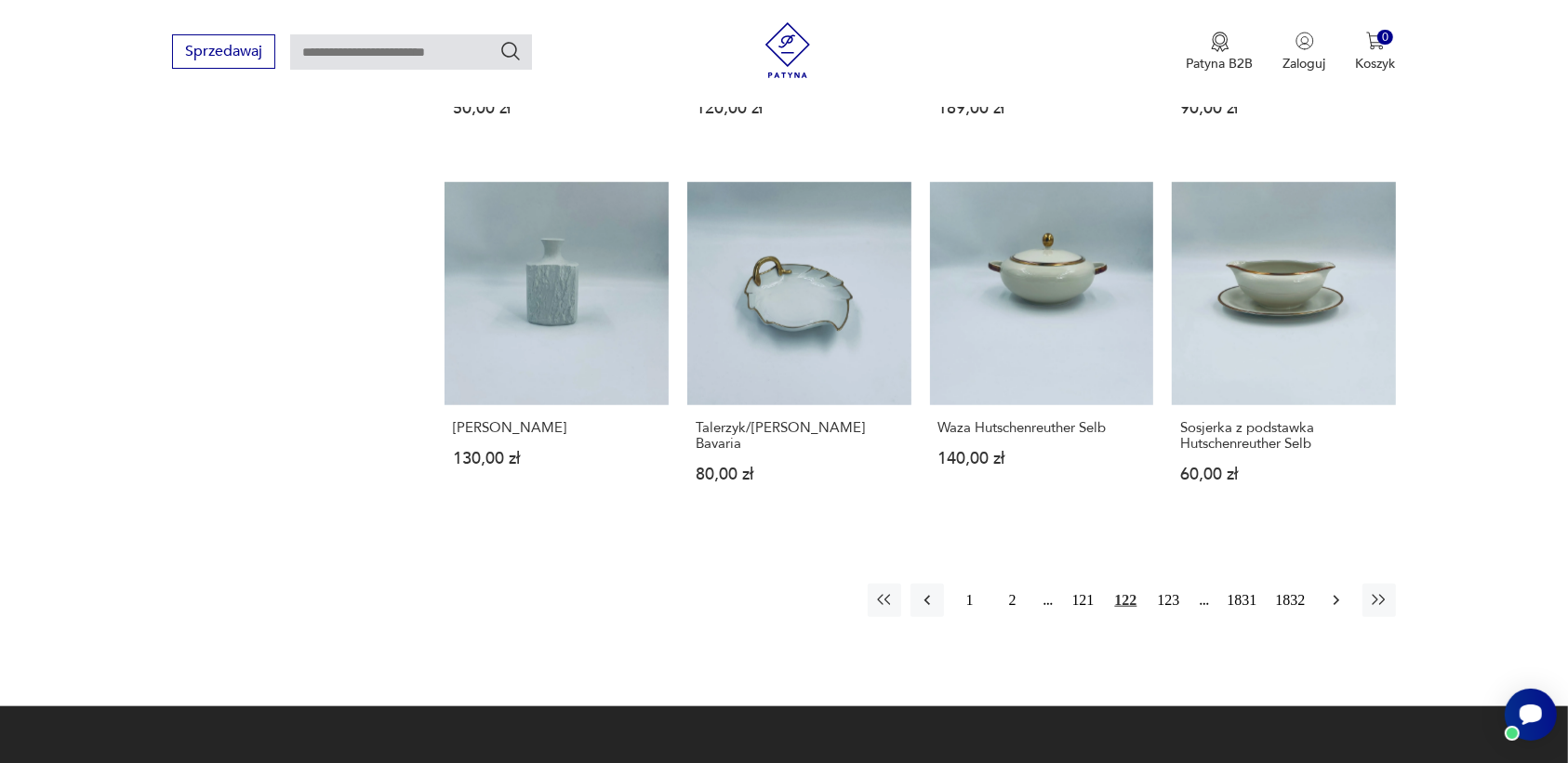
click at [1332, 591] on icon "button" at bounding box center [1335, 600] width 19 height 19
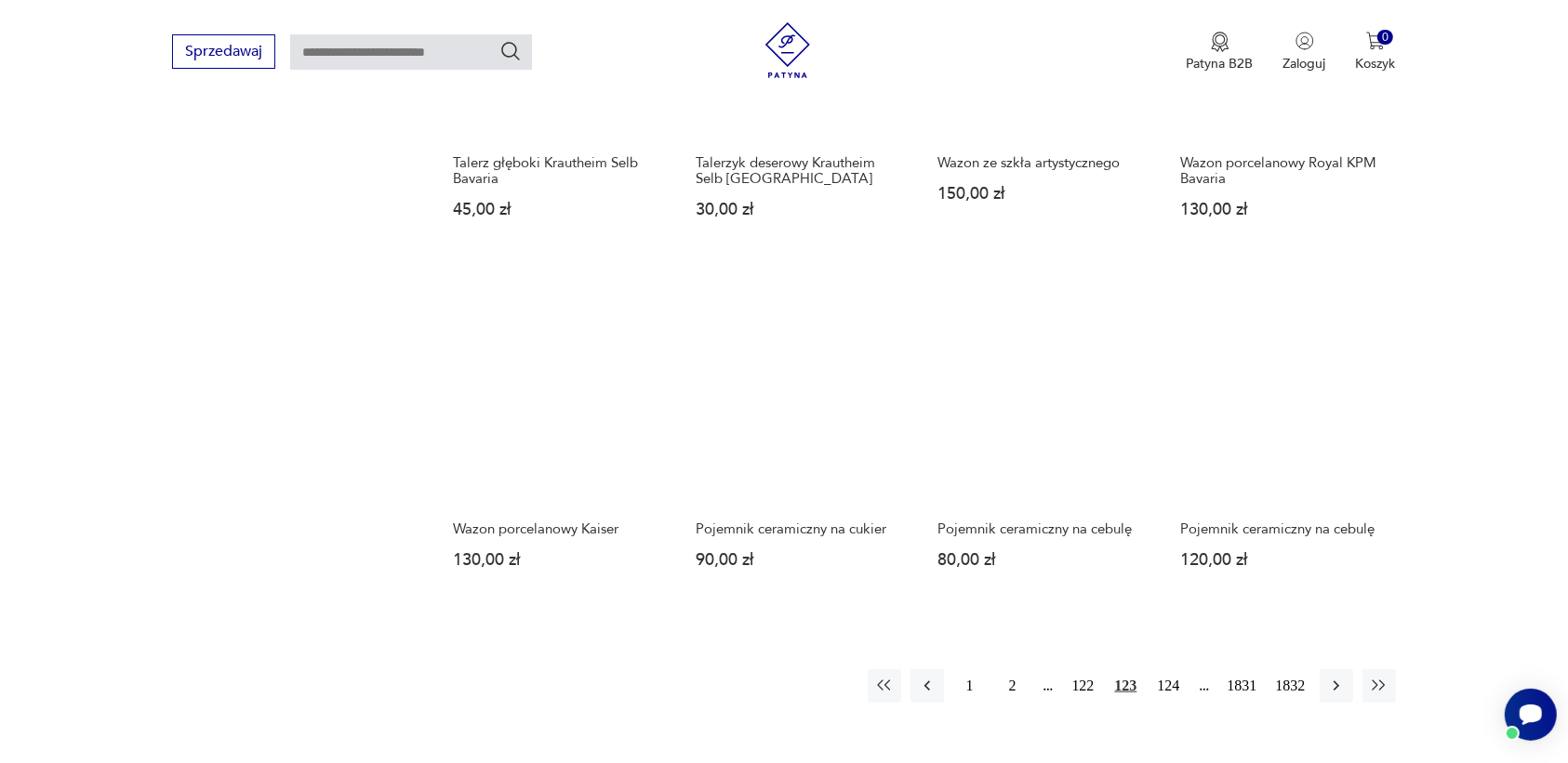
scroll to position [1401, 0]
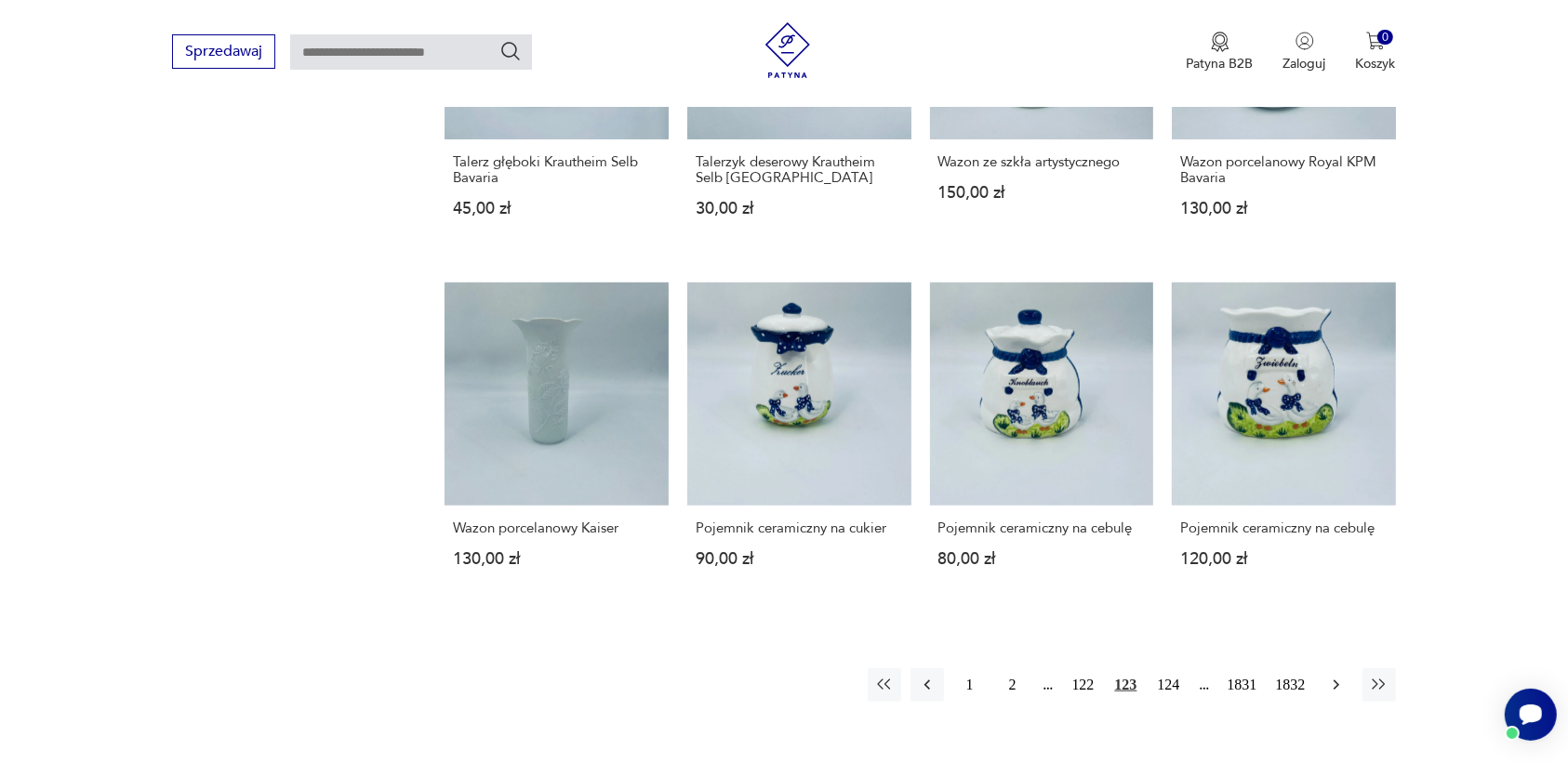
click at [1337, 678] on icon "button" at bounding box center [1335, 685] width 19 height 19
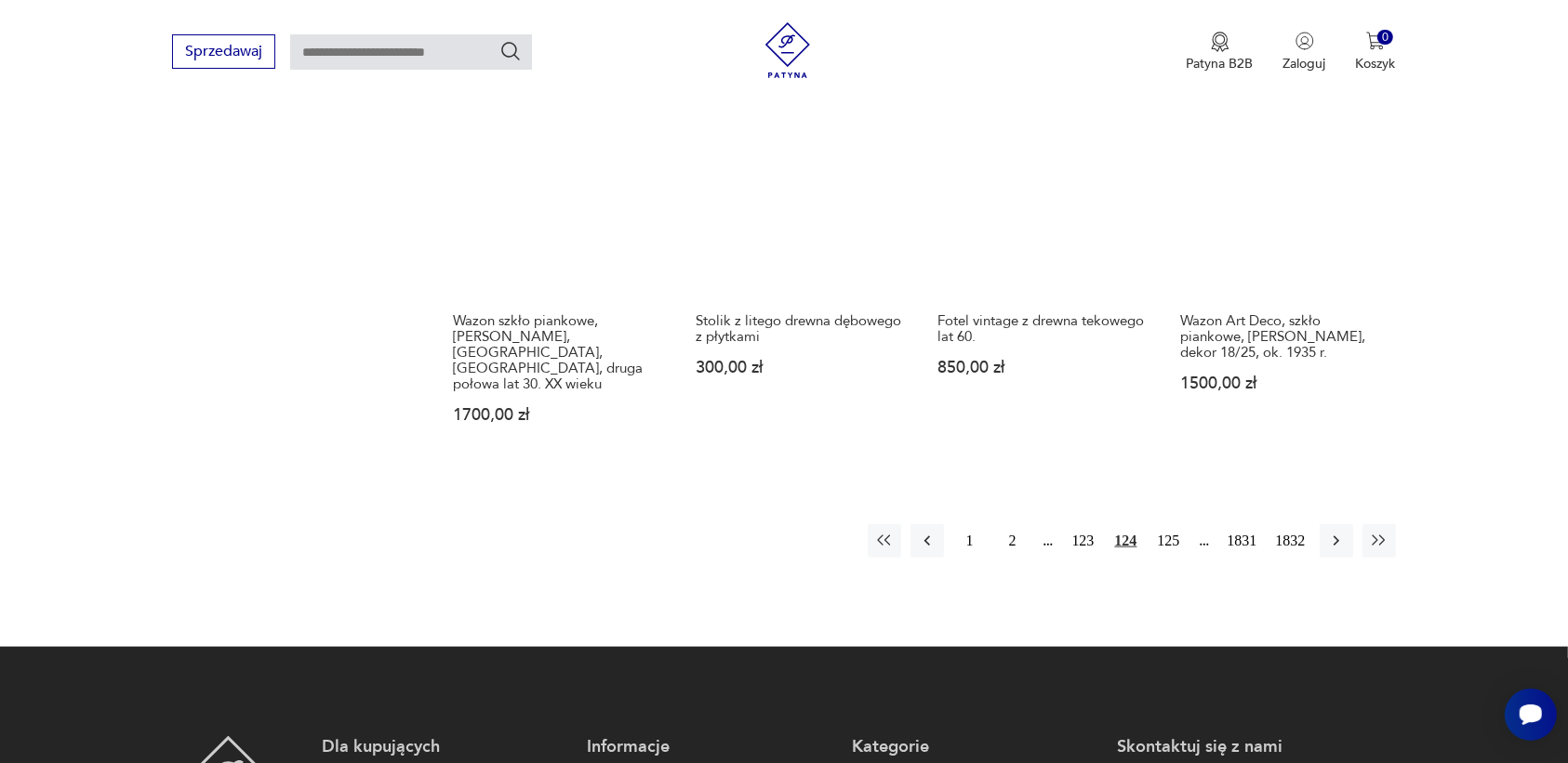
scroll to position [1633, 0]
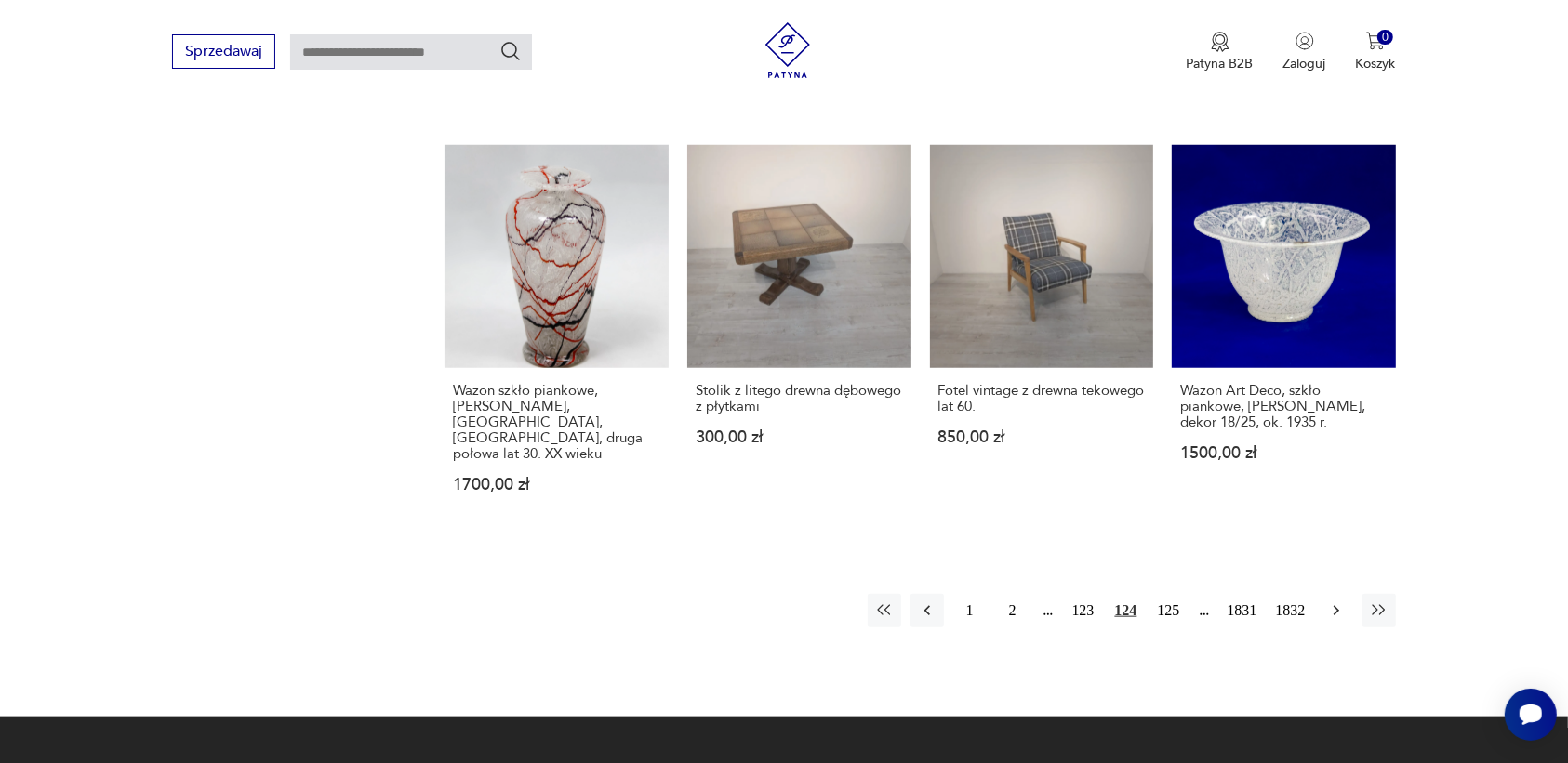
click at [1336, 606] on icon "button" at bounding box center [1335, 611] width 6 height 10
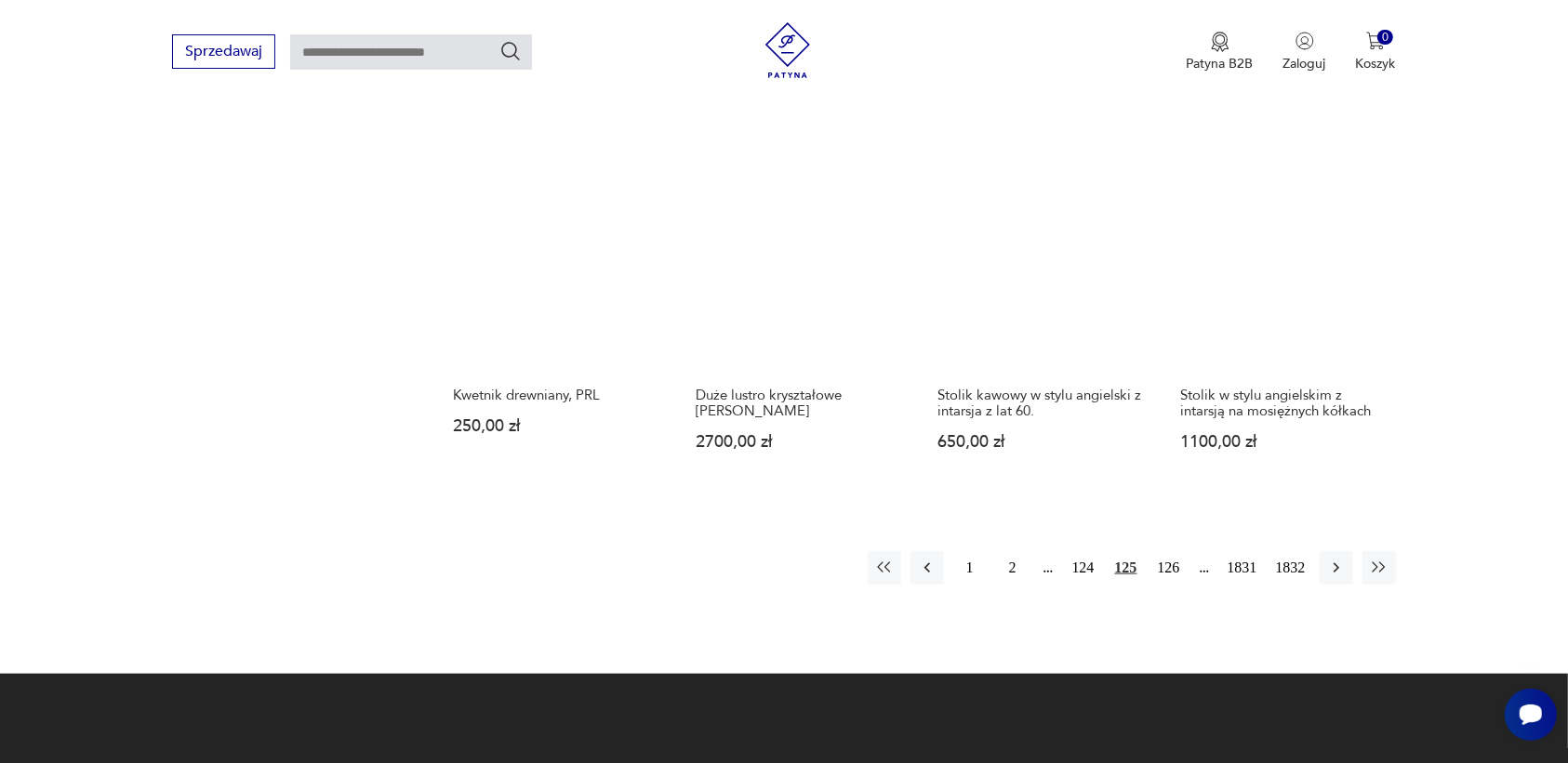
scroll to position [1750, 0]
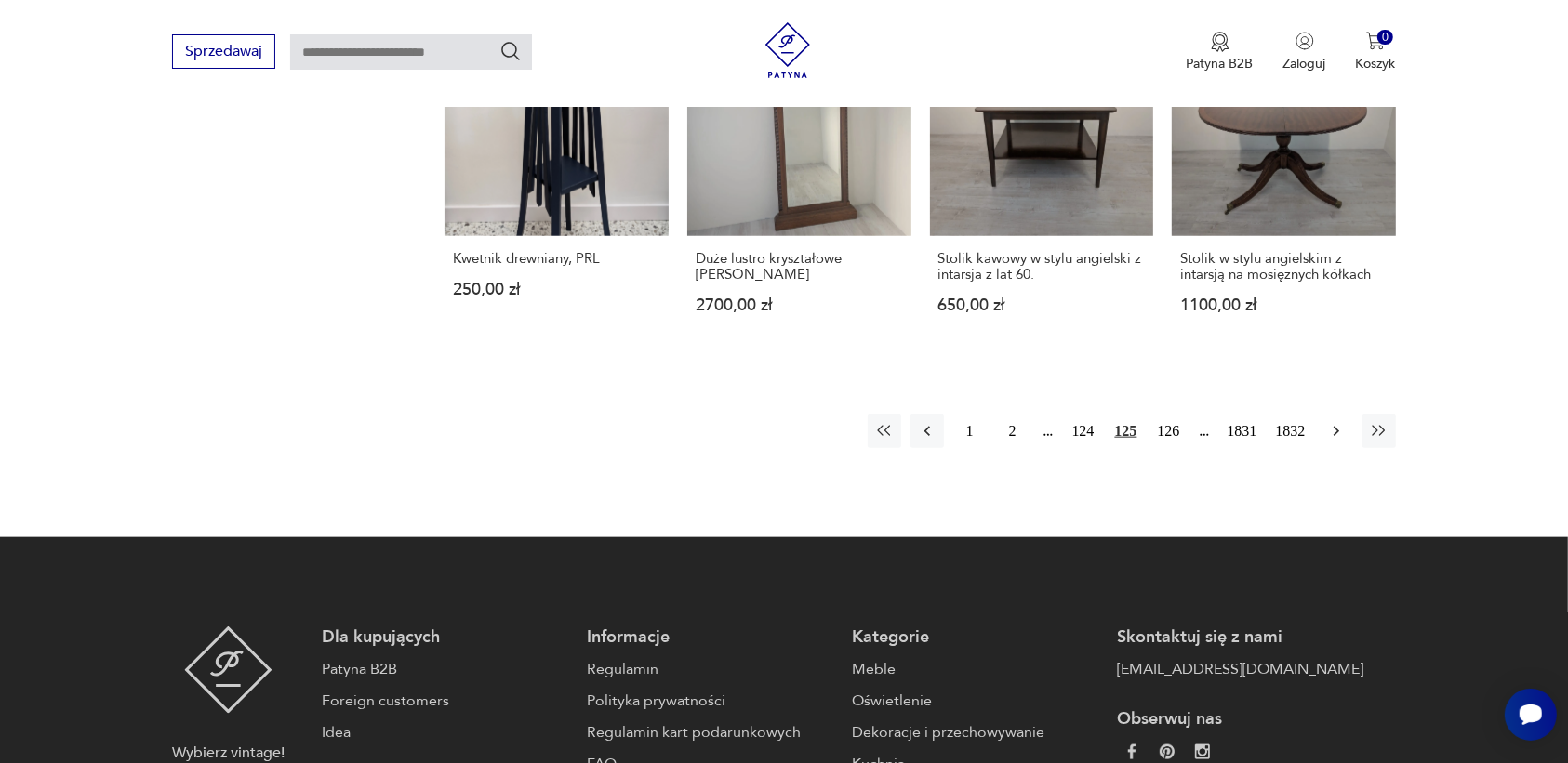
click at [1329, 422] on icon "button" at bounding box center [1335, 431] width 19 height 19
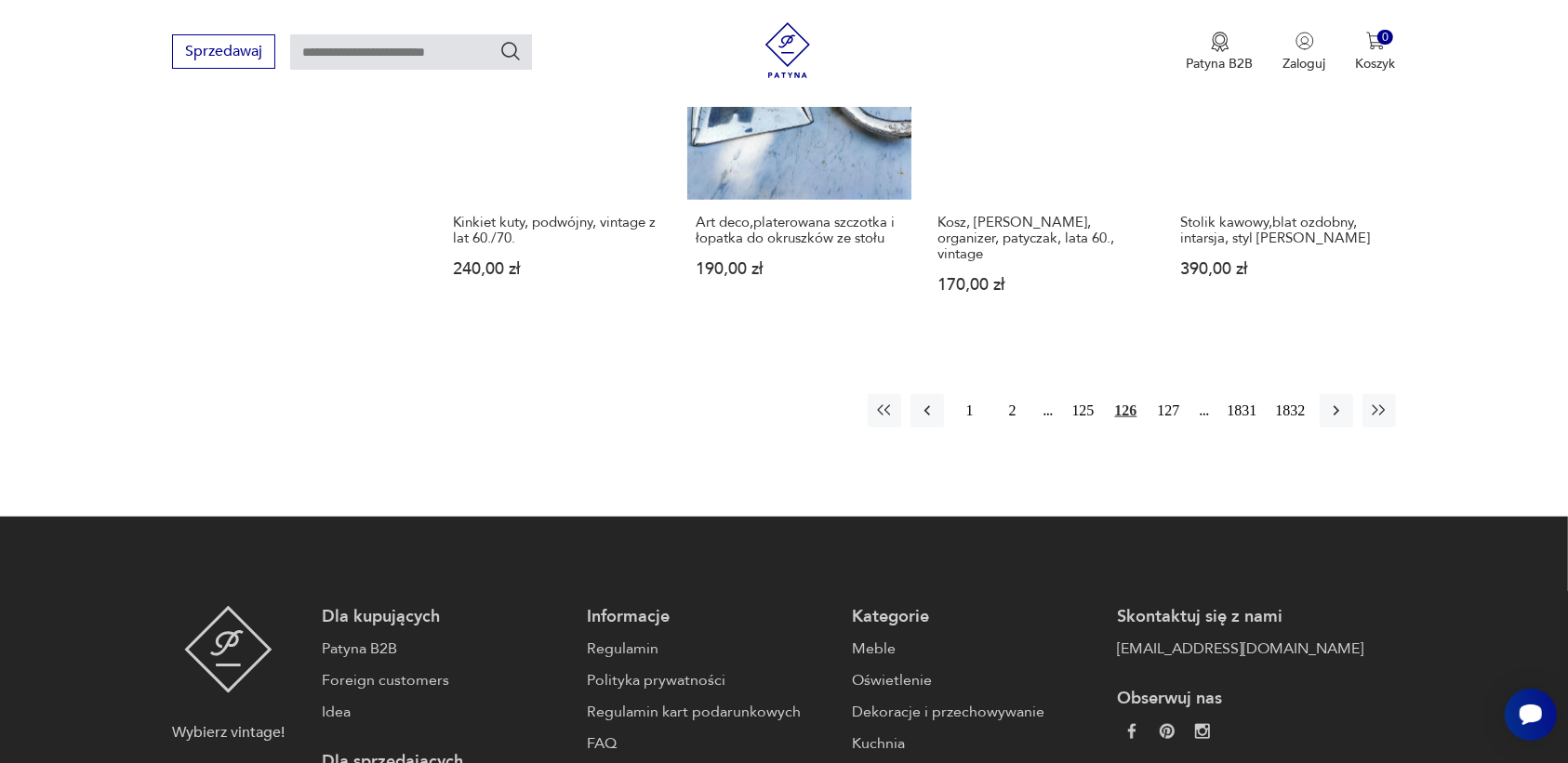
scroll to position [1866, 0]
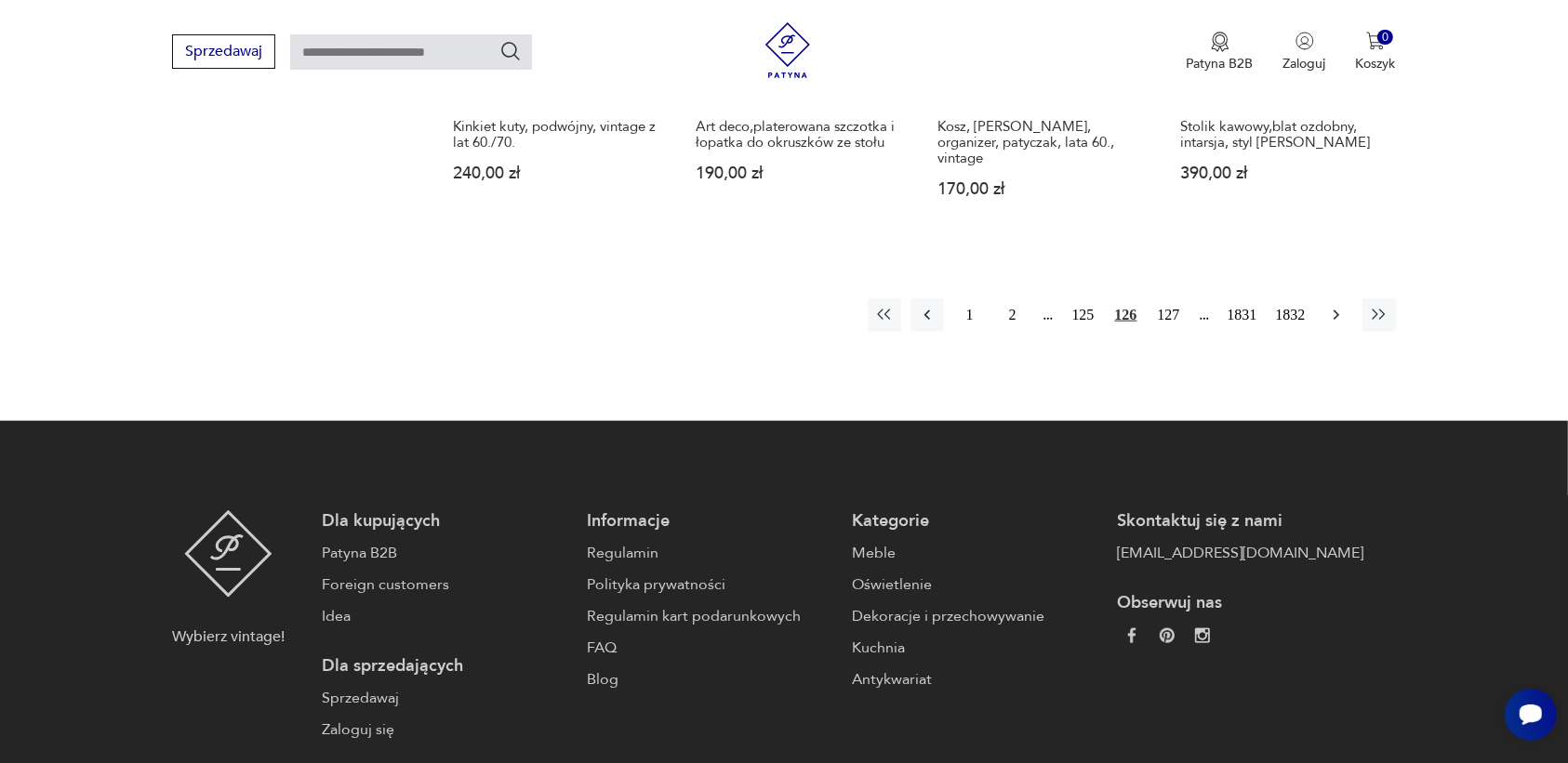
click at [1337, 306] on icon "button" at bounding box center [1335, 315] width 19 height 19
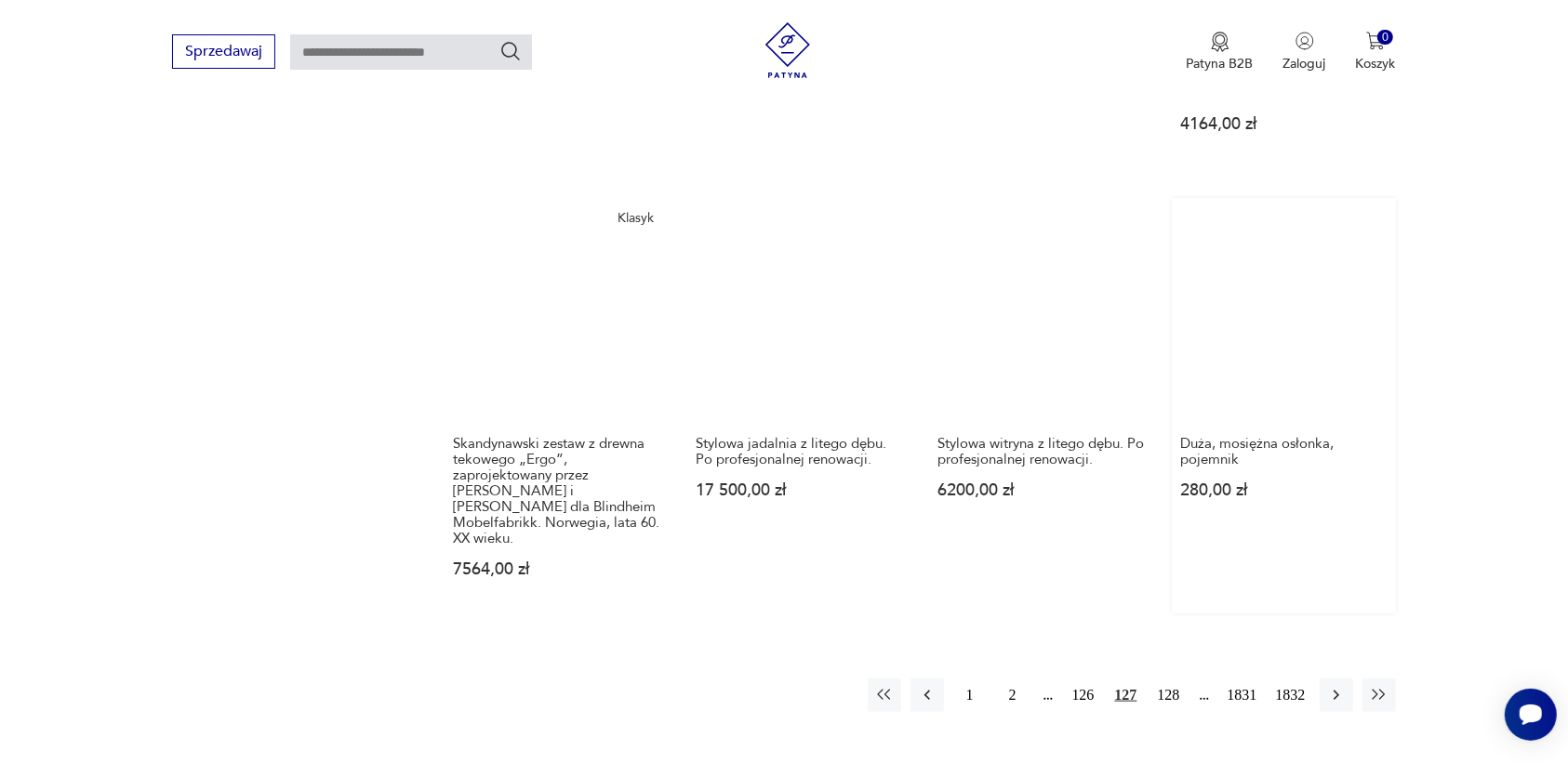
scroll to position [1750, 0]
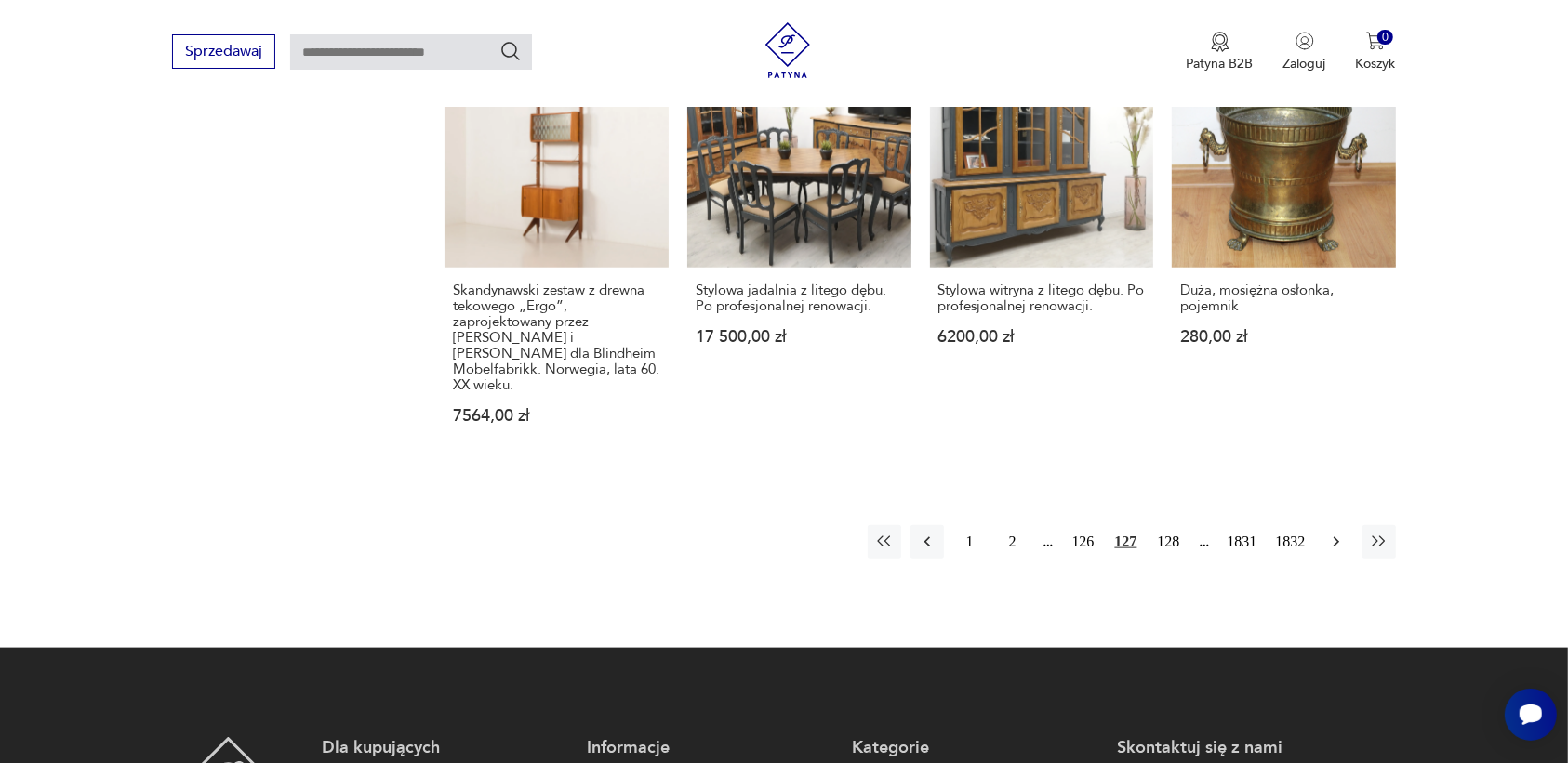
click at [1332, 532] on icon "button" at bounding box center [1335, 541] width 19 height 19
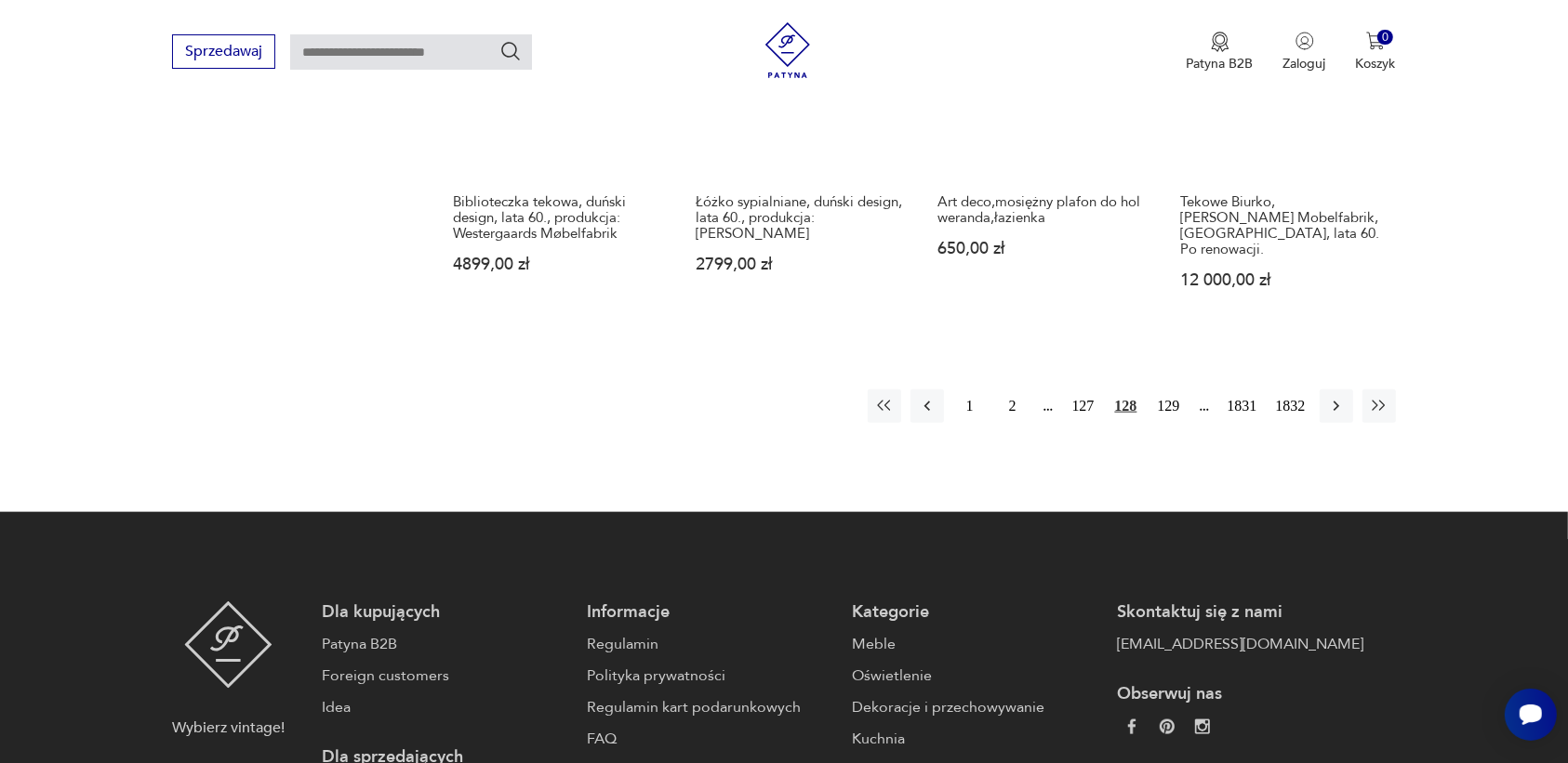
scroll to position [1866, 0]
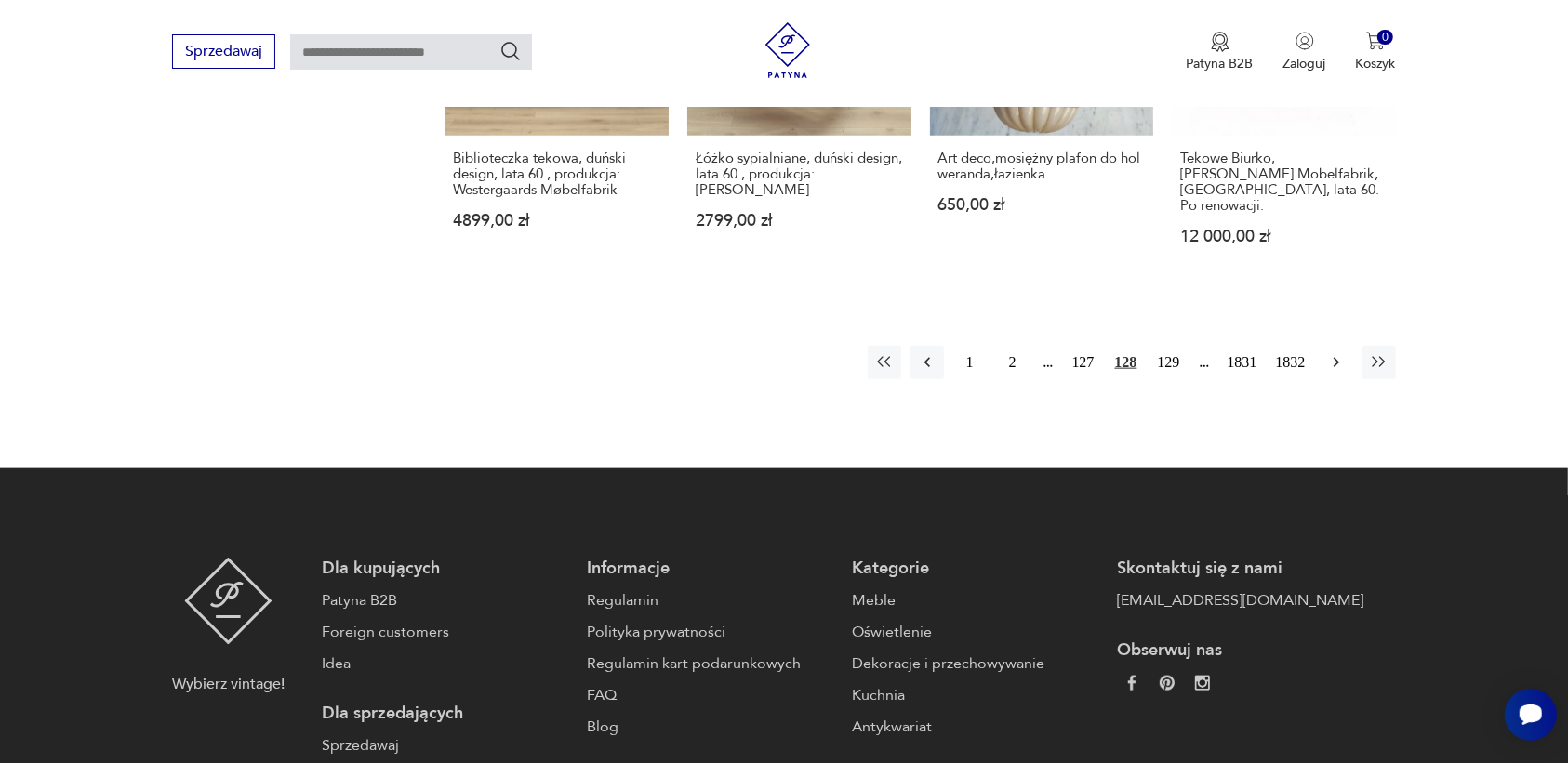
click at [1332, 358] on icon "button" at bounding box center [1335, 362] width 6 height 10
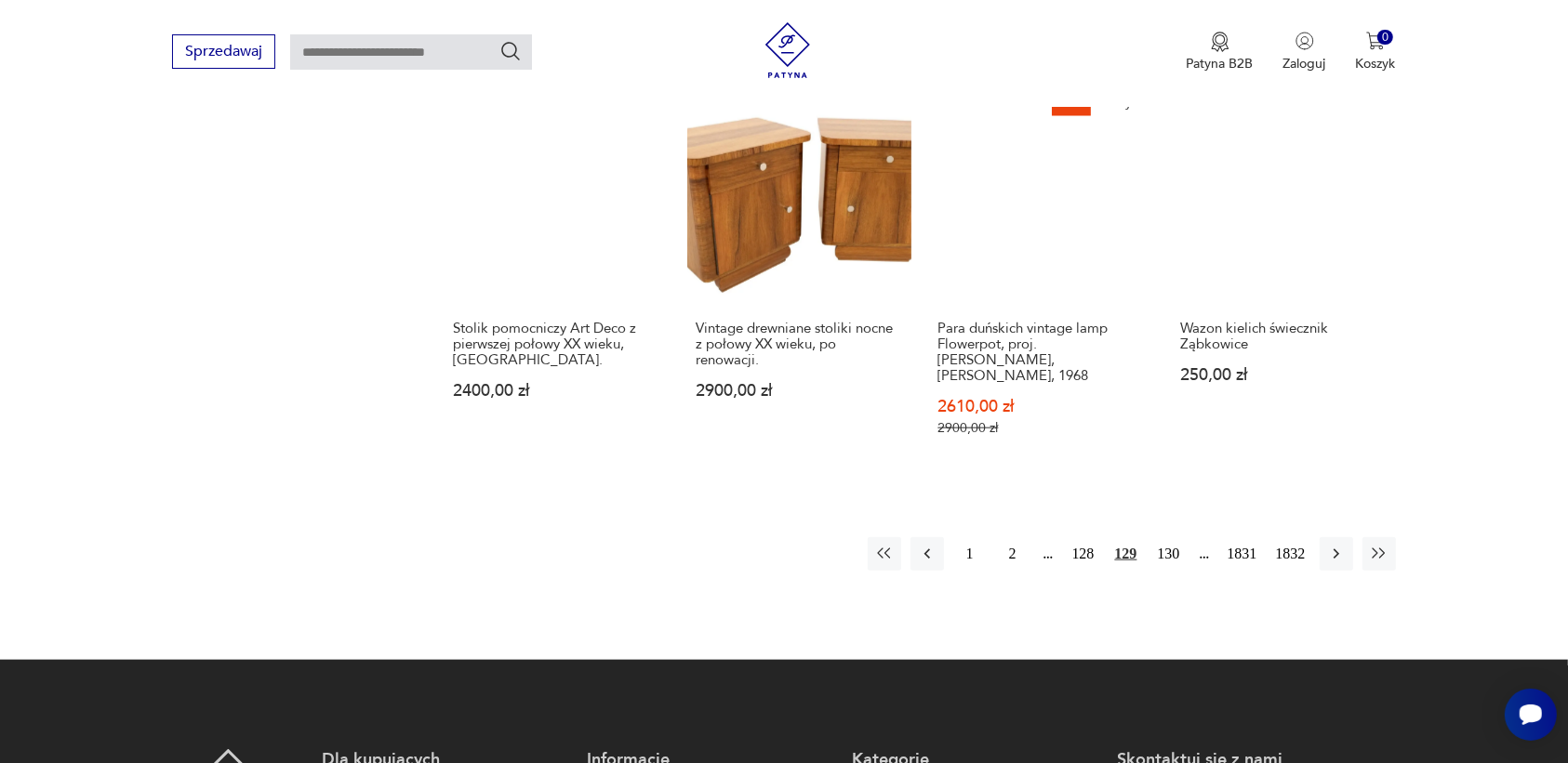
scroll to position [1633, 0]
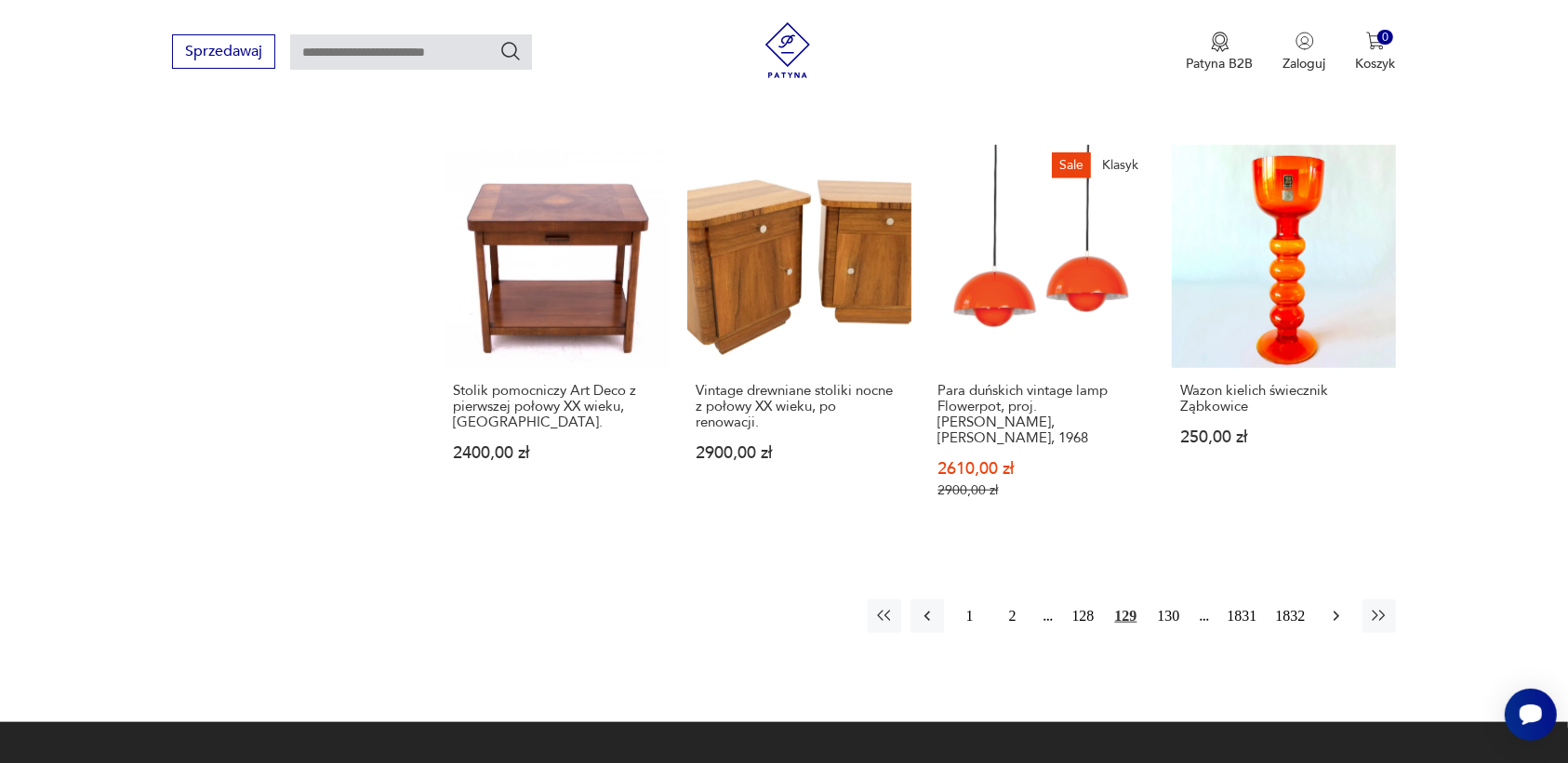
click at [1334, 607] on icon "button" at bounding box center [1335, 615] width 19 height 19
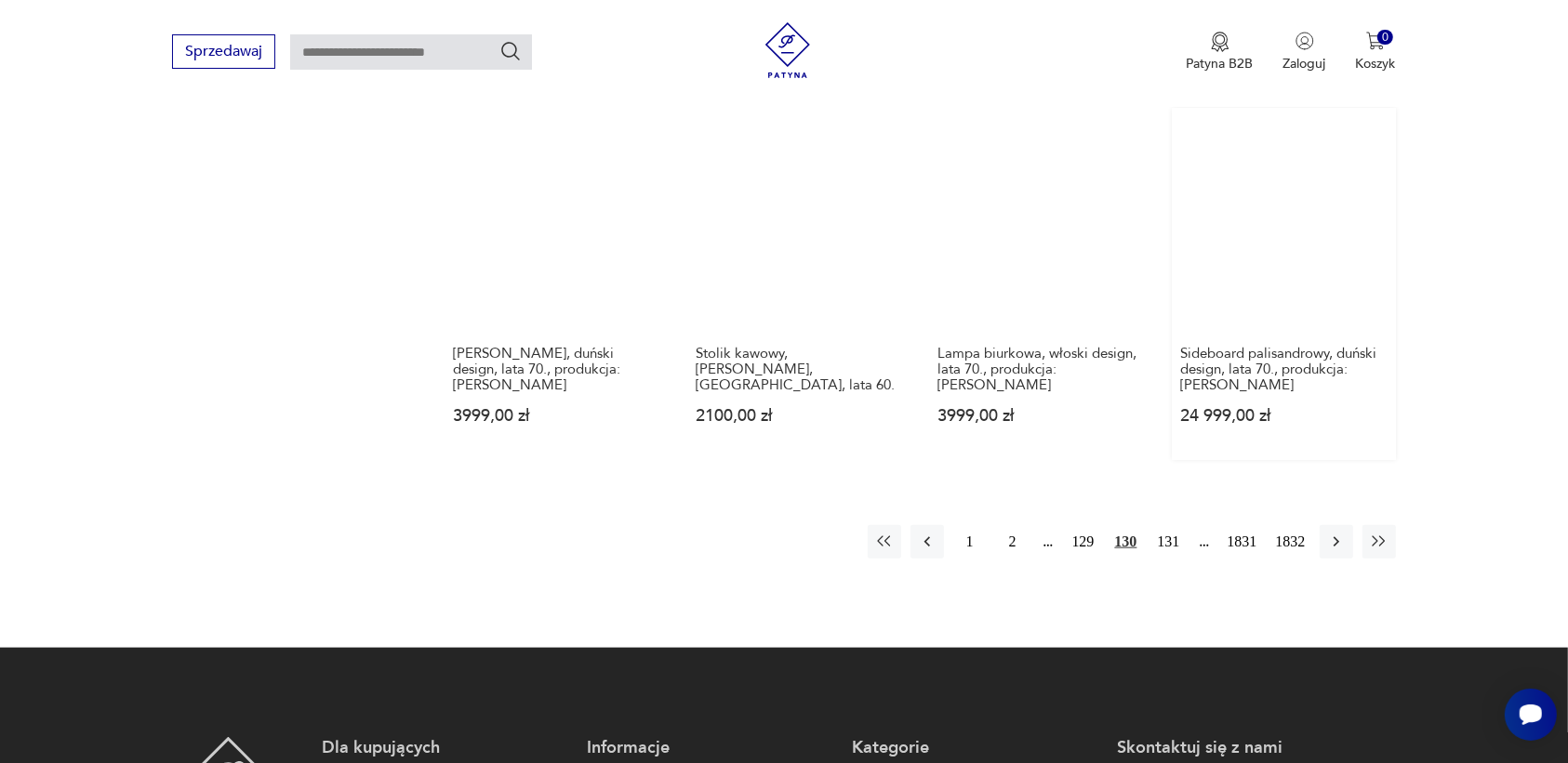
scroll to position [1633, 0]
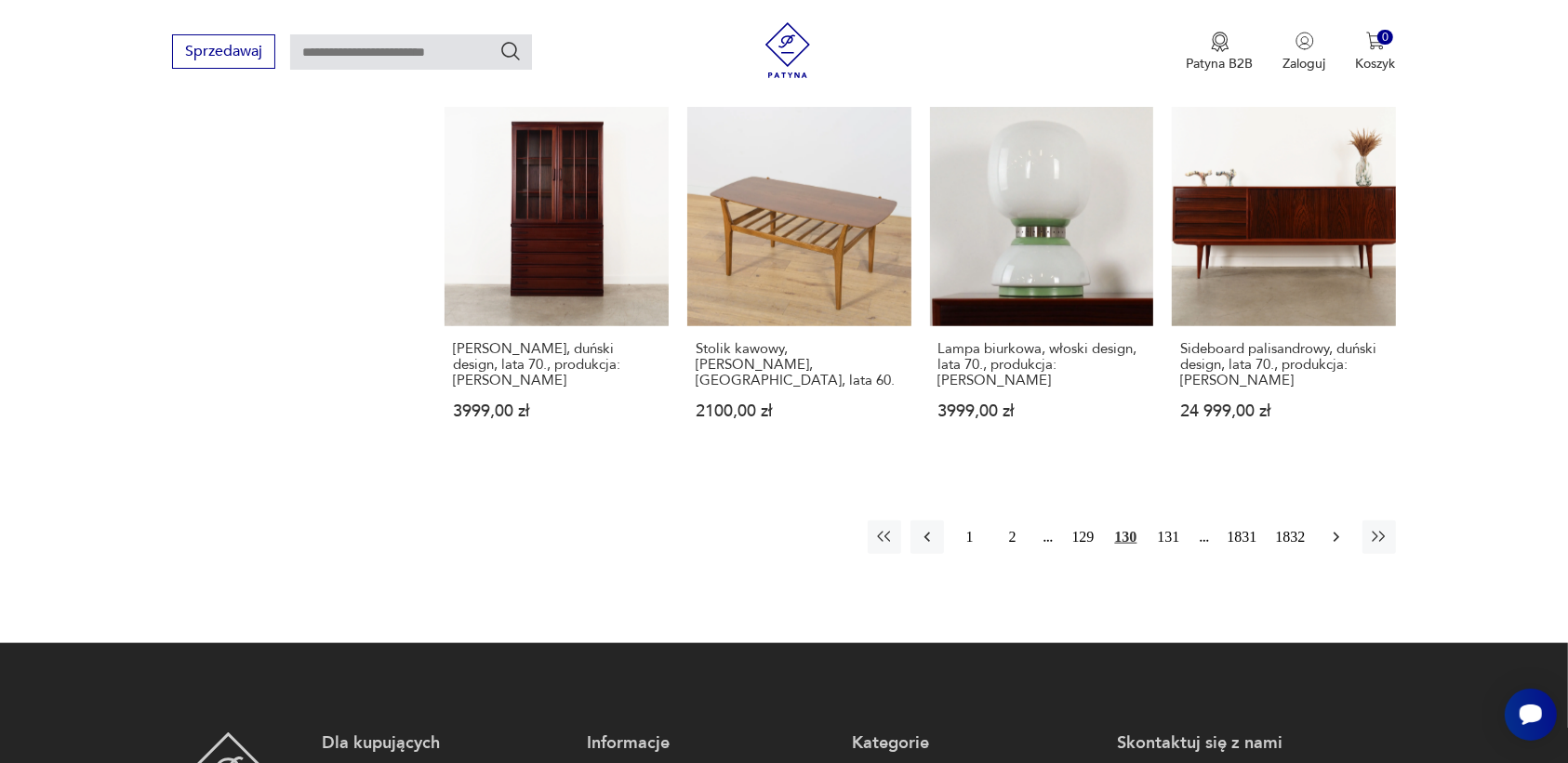
click at [1334, 532] on icon "button" at bounding box center [1335, 537] width 6 height 10
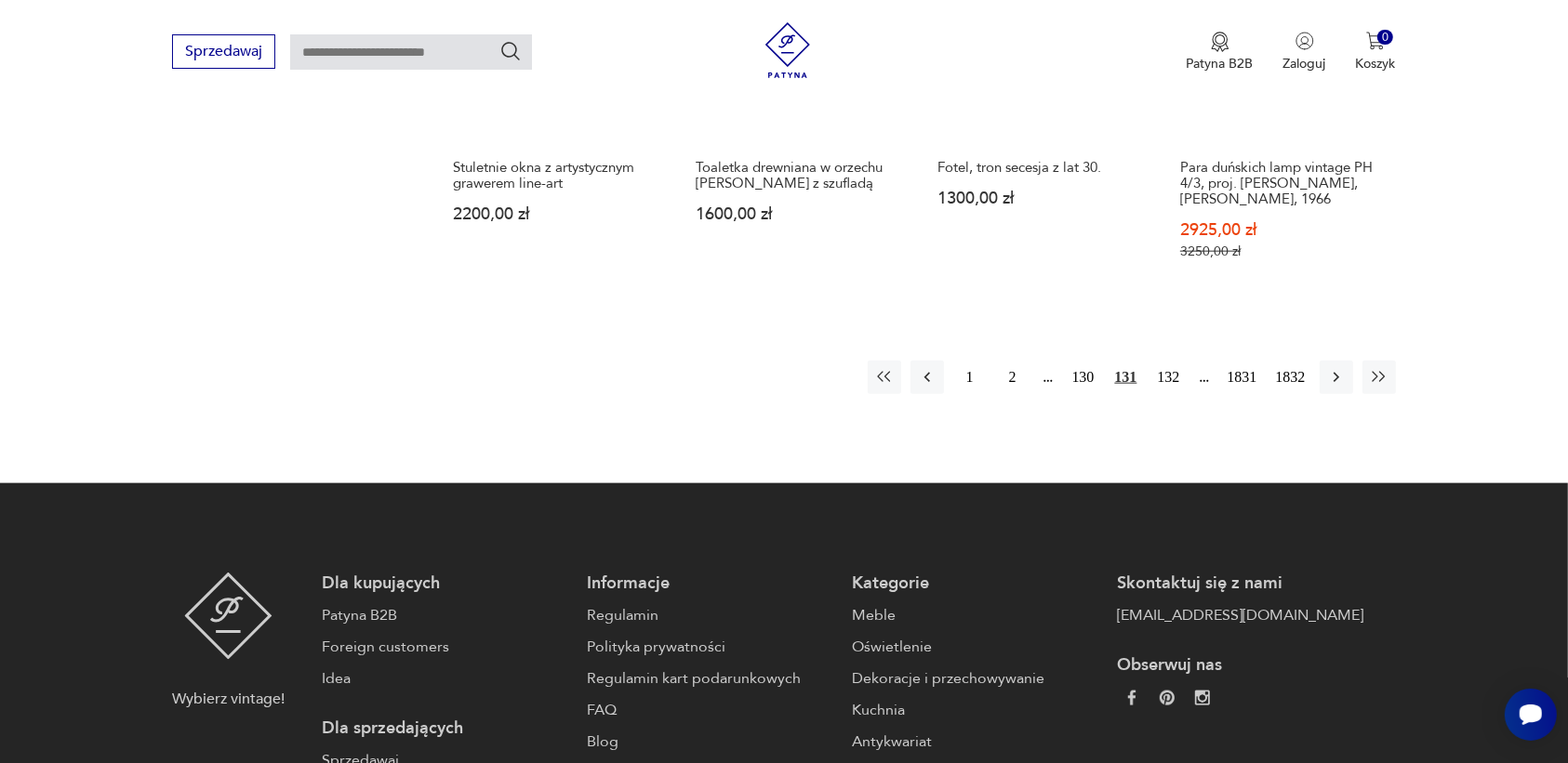
scroll to position [1866, 0]
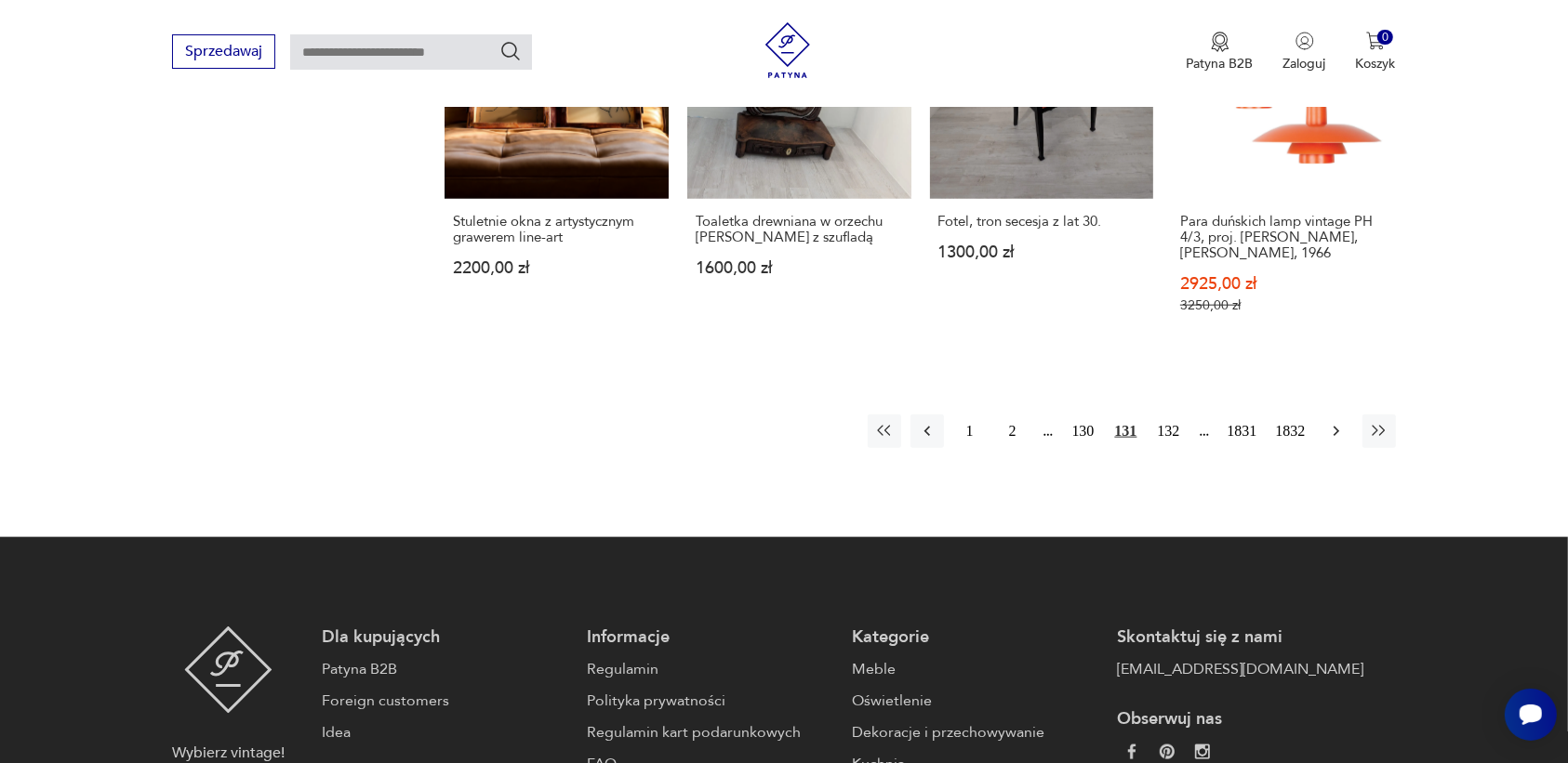
click at [1336, 426] on icon "button" at bounding box center [1335, 431] width 19 height 19
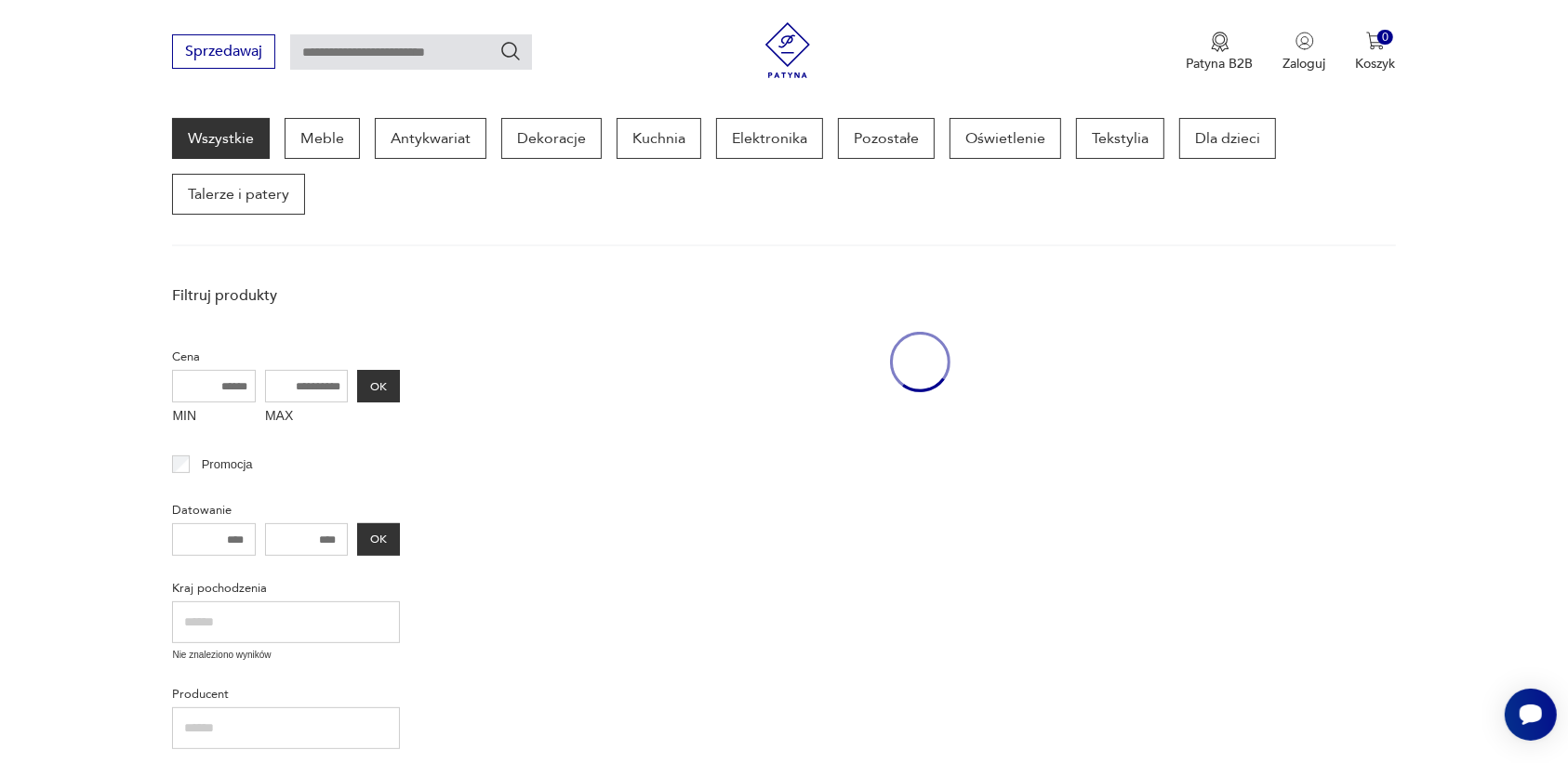
scroll to position [239, 0]
